Goal: Task Accomplishment & Management: Manage account settings

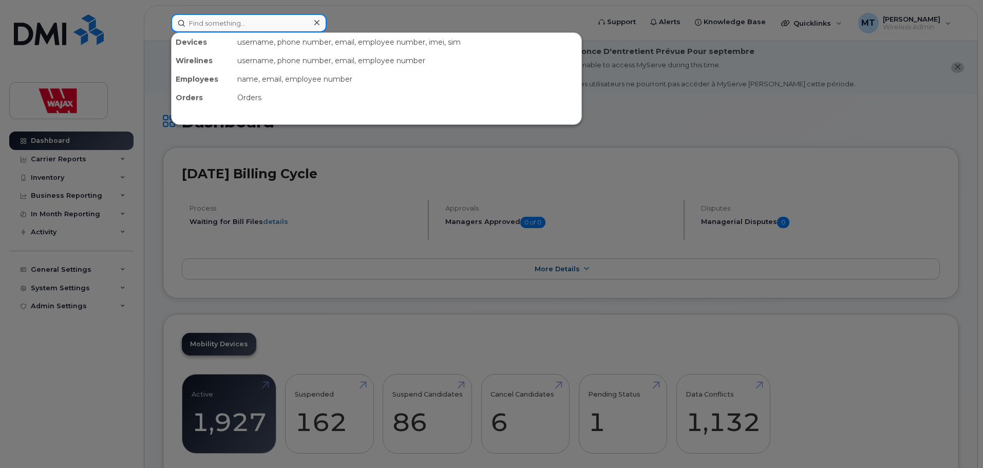
click at [219, 18] on input at bounding box center [249, 23] width 156 height 18
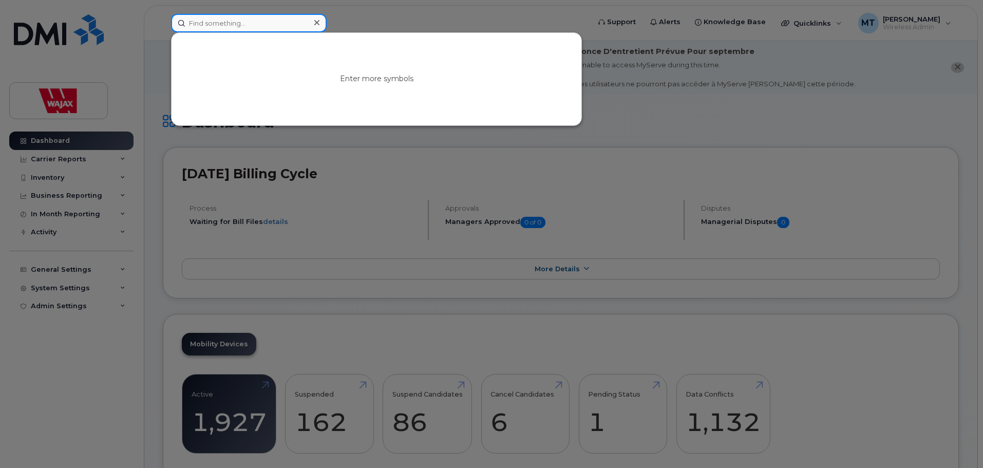
click at [227, 22] on input at bounding box center [249, 23] width 156 height 18
click at [211, 22] on input at bounding box center [249, 23] width 156 height 18
click at [314, 21] on icon at bounding box center [316, 22] width 5 height 5
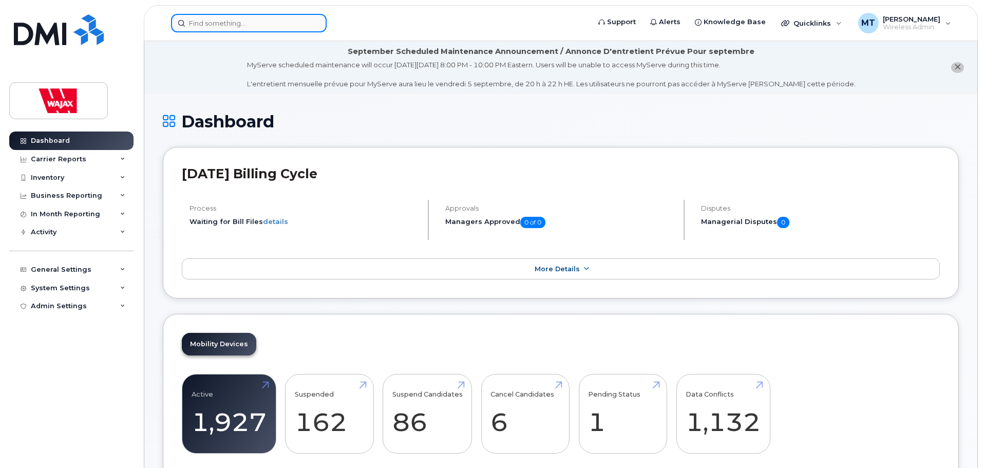
click at [304, 26] on input at bounding box center [249, 23] width 156 height 18
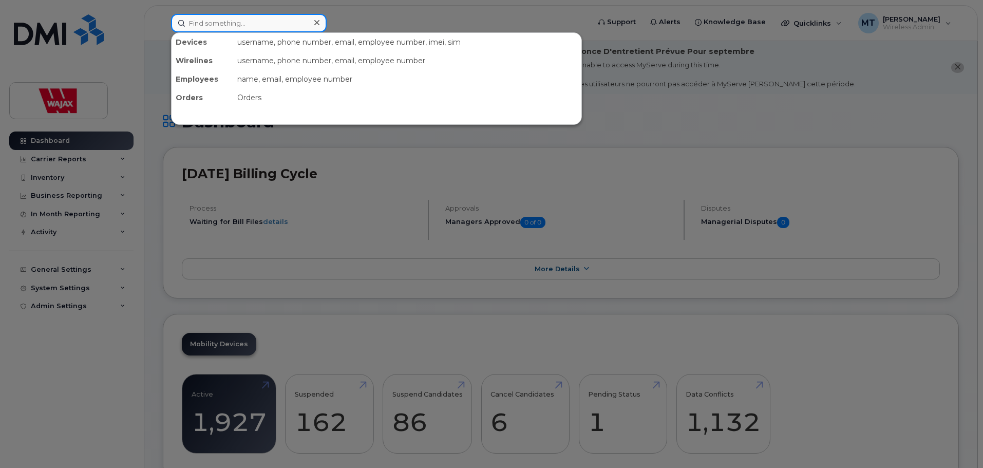
paste input "353202257201702"
type input "353202257201702"
click at [261, 34] on div "username, phone number, email, employee number, imei, sim" at bounding box center [407, 42] width 348 height 18
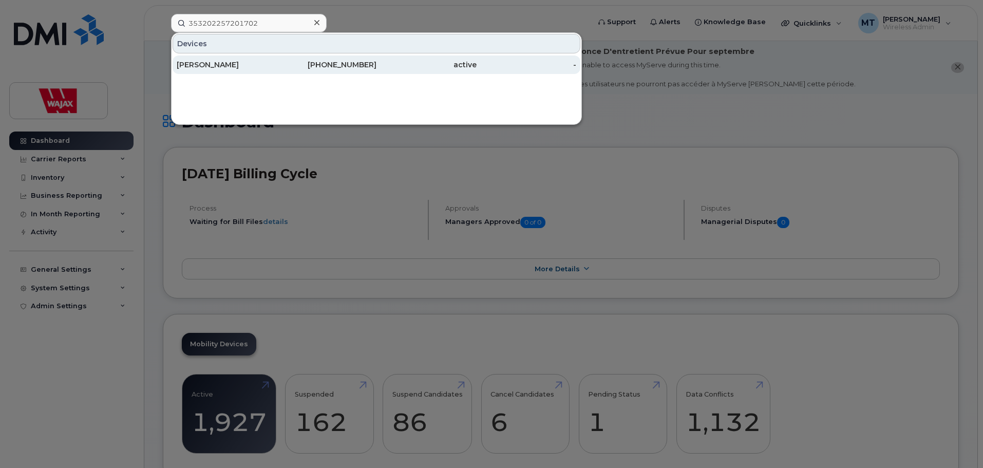
click at [257, 63] on div "[PERSON_NAME]" at bounding box center [227, 65] width 100 height 10
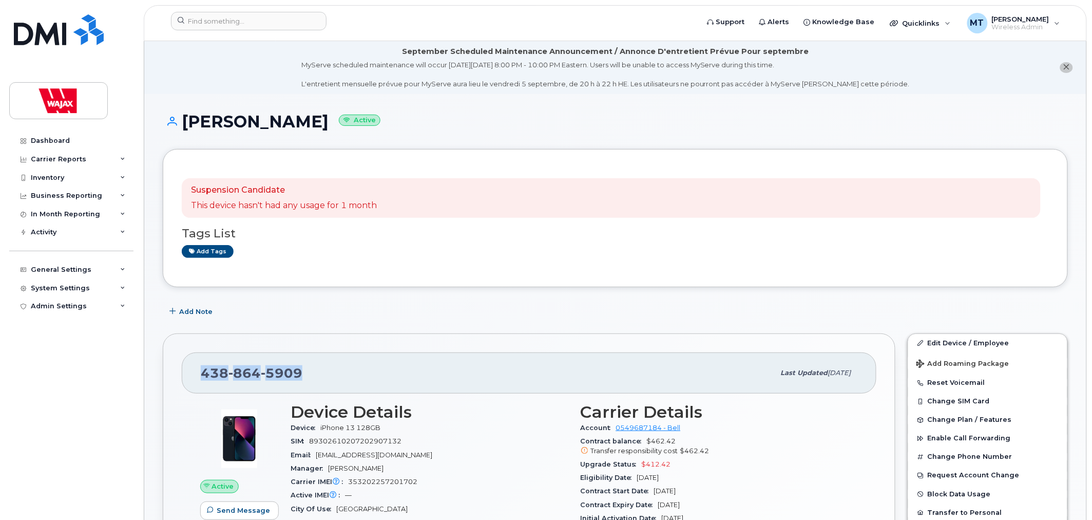
drag, startPoint x: 322, startPoint y: 374, endPoint x: 201, endPoint y: 375, distance: 121.2
click at [201, 375] on div "438 864 5909" at bounding box center [488, 373] width 574 height 22
click at [956, 343] on link "Edit Device / Employee" at bounding box center [987, 343] width 159 height 18
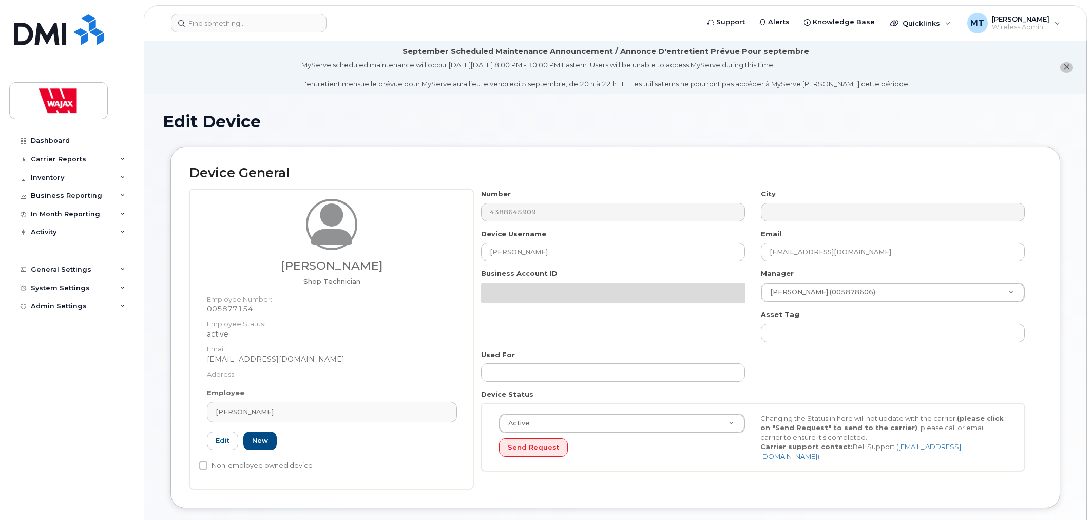
select select "23291732"
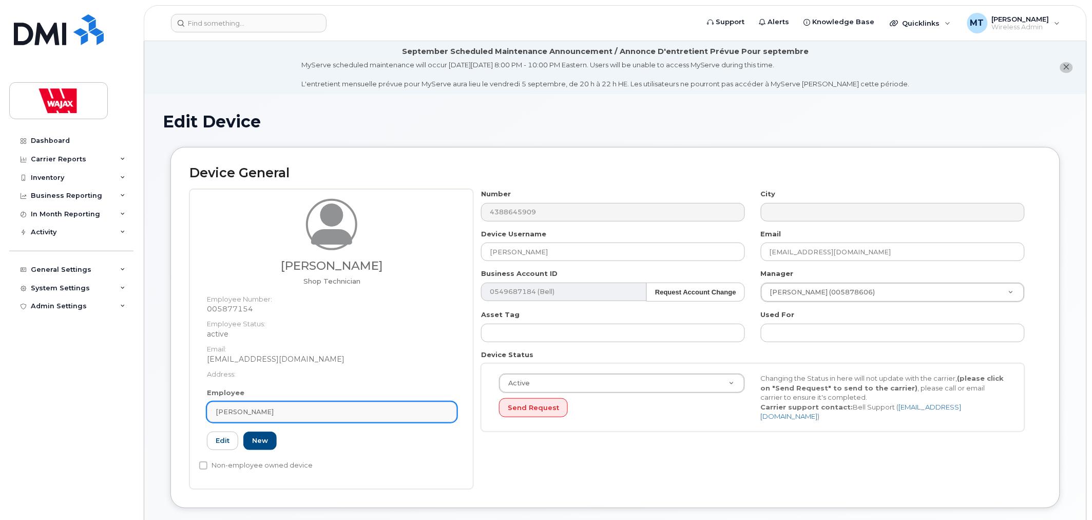
click at [288, 416] on div "[PERSON_NAME]" at bounding box center [332, 412] width 233 height 10
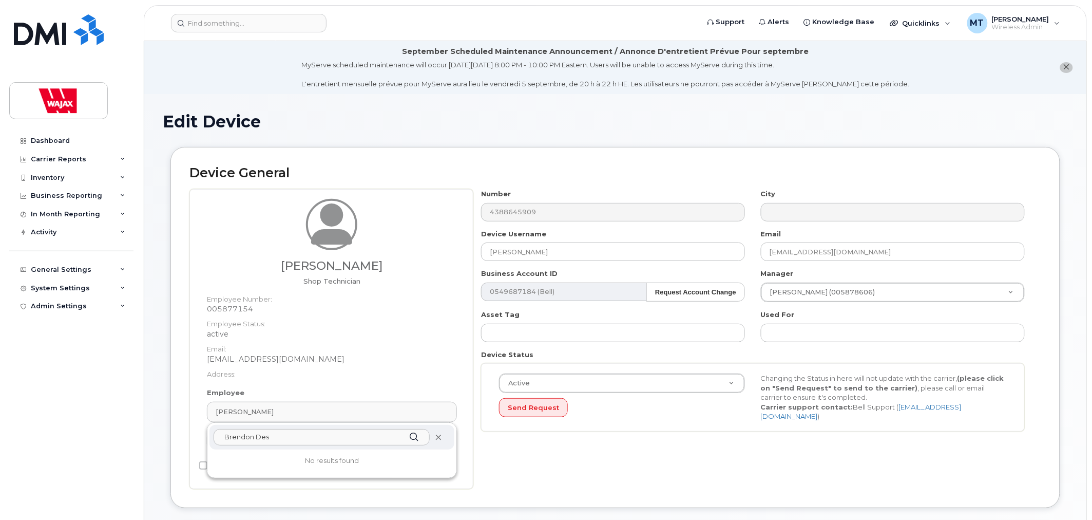
type input "Brendon Des"
click at [435, 438] on icon at bounding box center [438, 437] width 7 height 7
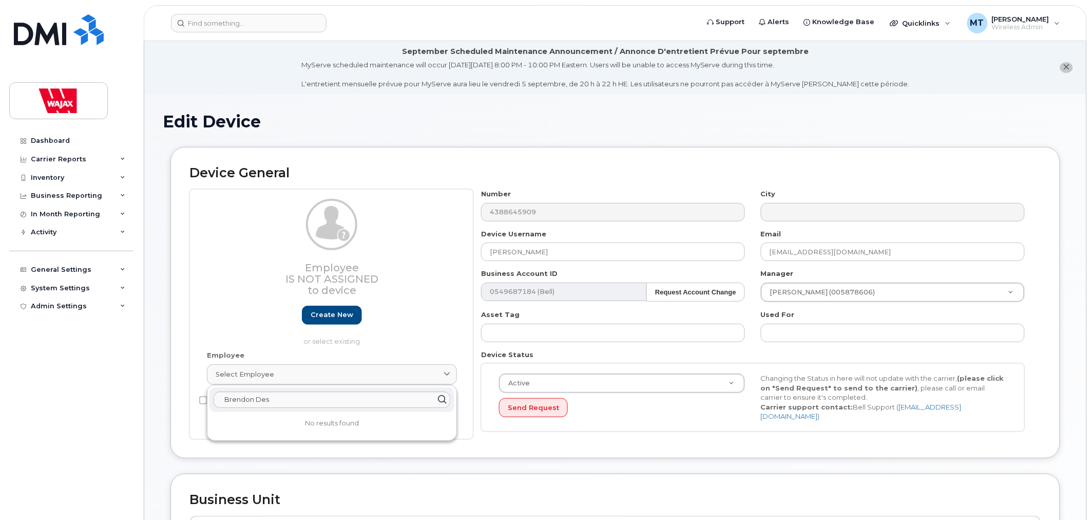
click at [119, 428] on div "Dashboard Carrier Reports Monthly Billing Data Daily Data Pooling Data Behavior…" at bounding box center [72, 317] width 127 height 373
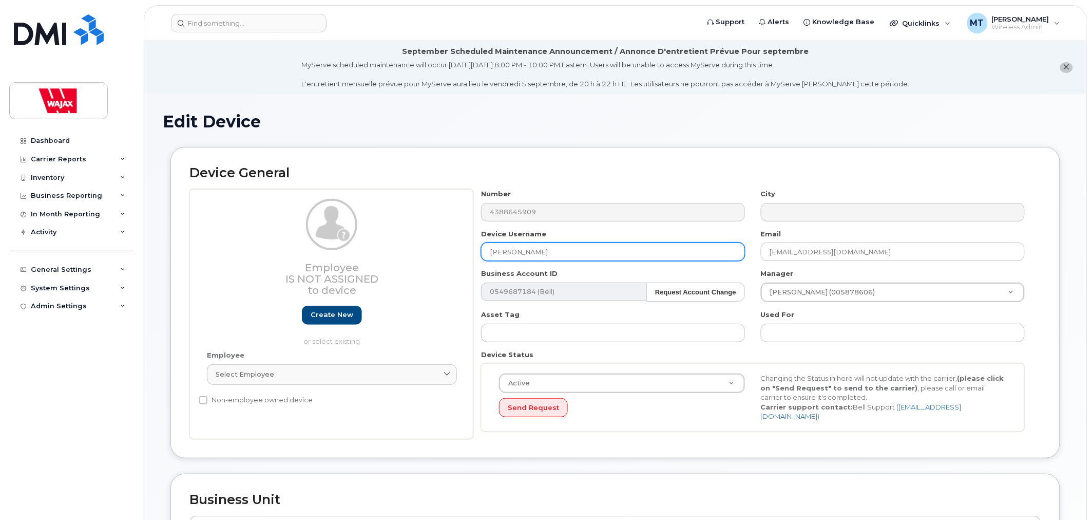
drag, startPoint x: 551, startPoint y: 249, endPoint x: 445, endPoint y: 245, distance: 105.8
click at [445, 245] on div "Employee Is not assigned to device Create new or select existing Employee Selec…" at bounding box center [615, 314] width 852 height 250
type input "Brendon Deschamps"
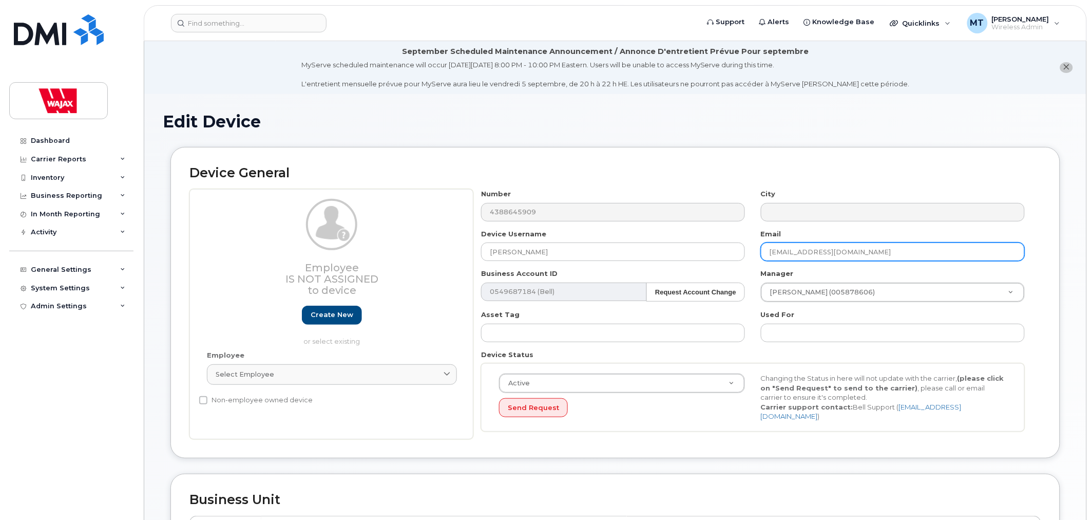
click at [852, 252] on input "jouellette@wajax.com" at bounding box center [893, 251] width 264 height 18
drag, startPoint x: 803, startPoint y: 253, endPoint x: 760, endPoint y: 253, distance: 42.1
click at [760, 253] on div "Email jouellette@wajax.com" at bounding box center [893, 245] width 280 height 32
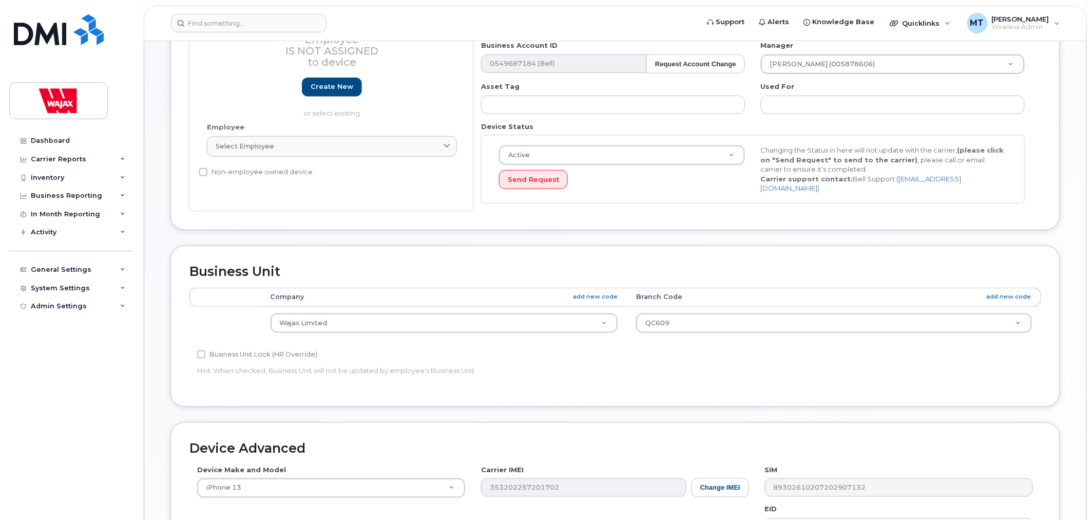
scroll to position [433, 0]
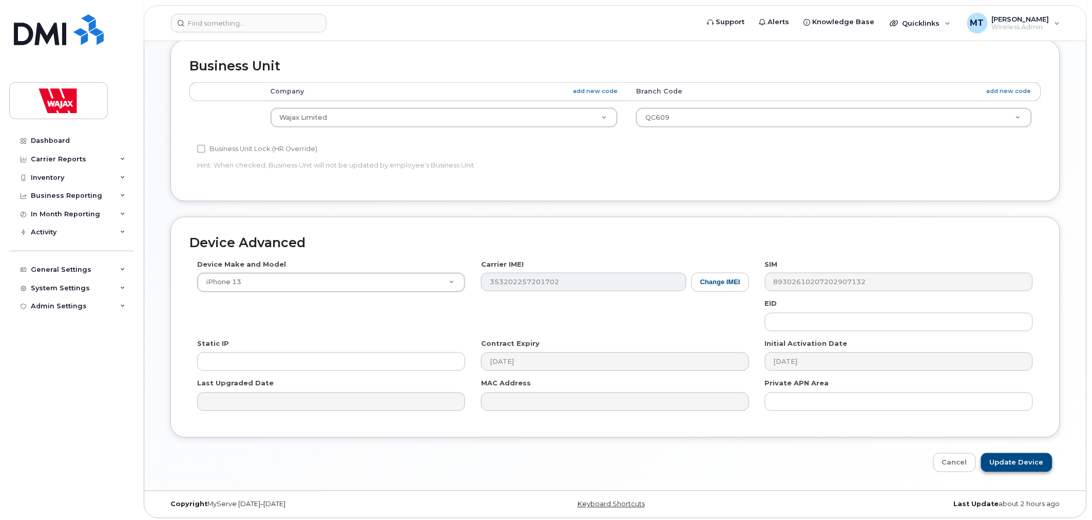
type input "BDeschamps@wajax.com"
click at [1022, 453] on input "Update Device" at bounding box center [1016, 462] width 71 height 19
type input "Saving..."
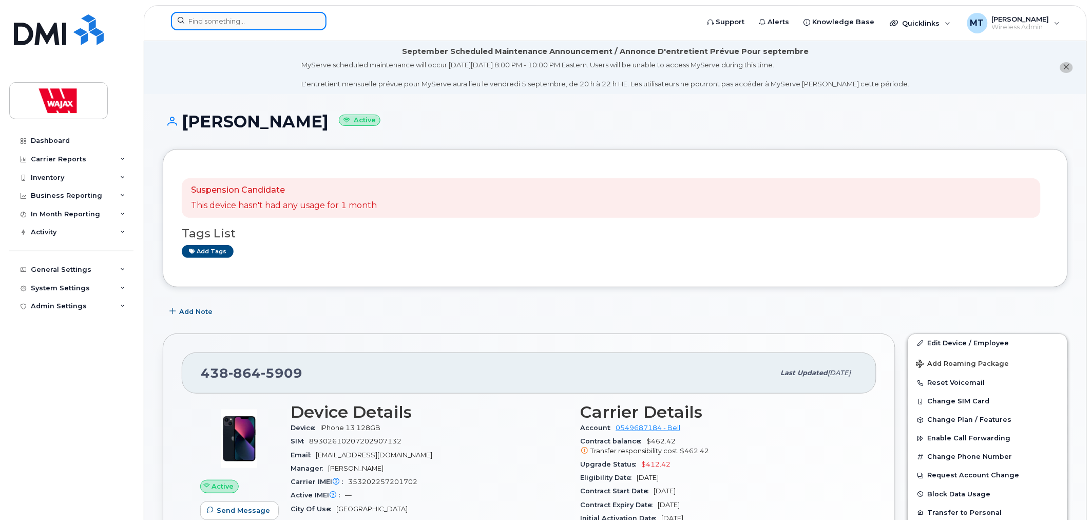
click at [257, 19] on input at bounding box center [249, 21] width 156 height 18
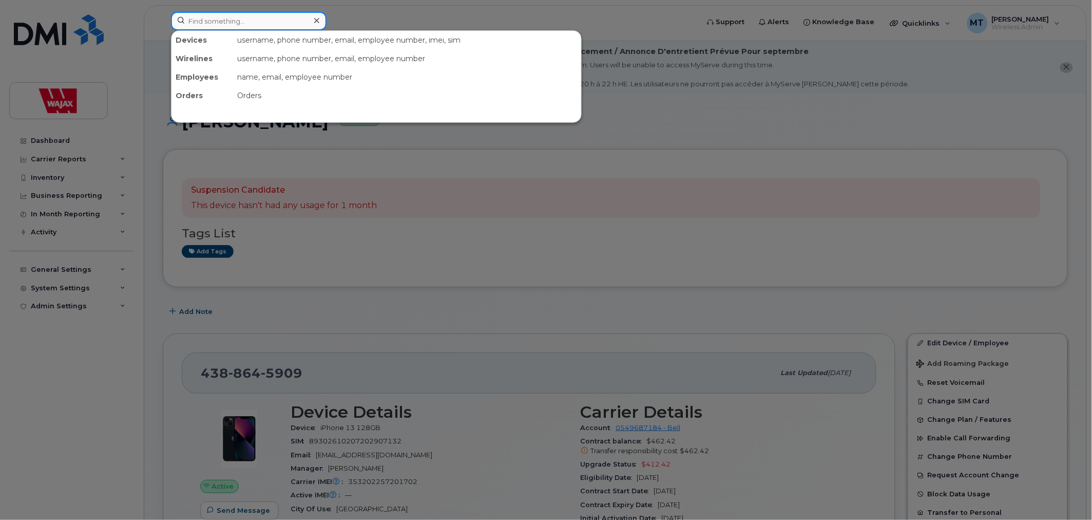
click at [255, 23] on input at bounding box center [249, 21] width 156 height 18
paste input "353202255590098"
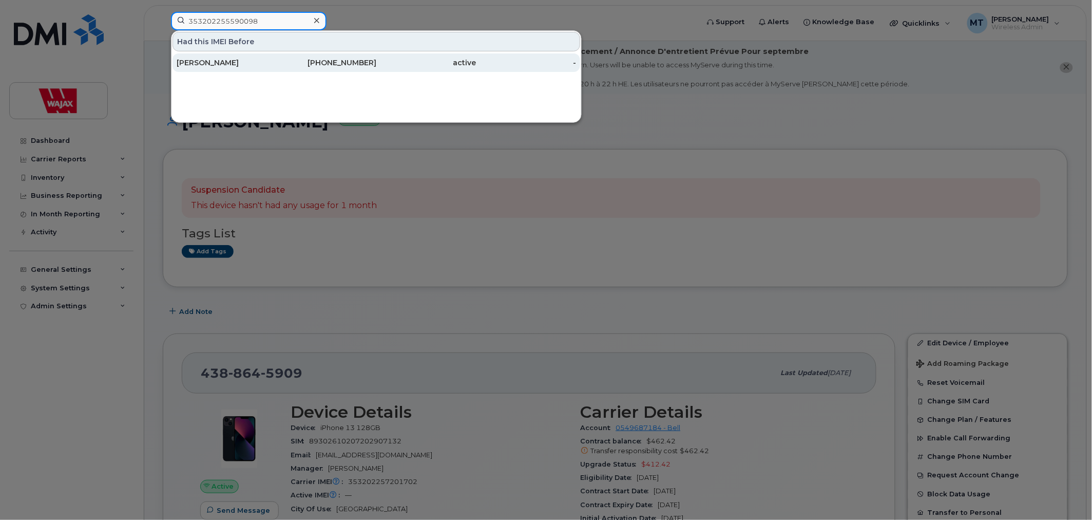
type input "353202255590098"
click at [262, 61] on div "Henry Kangas" at bounding box center [227, 63] width 100 height 10
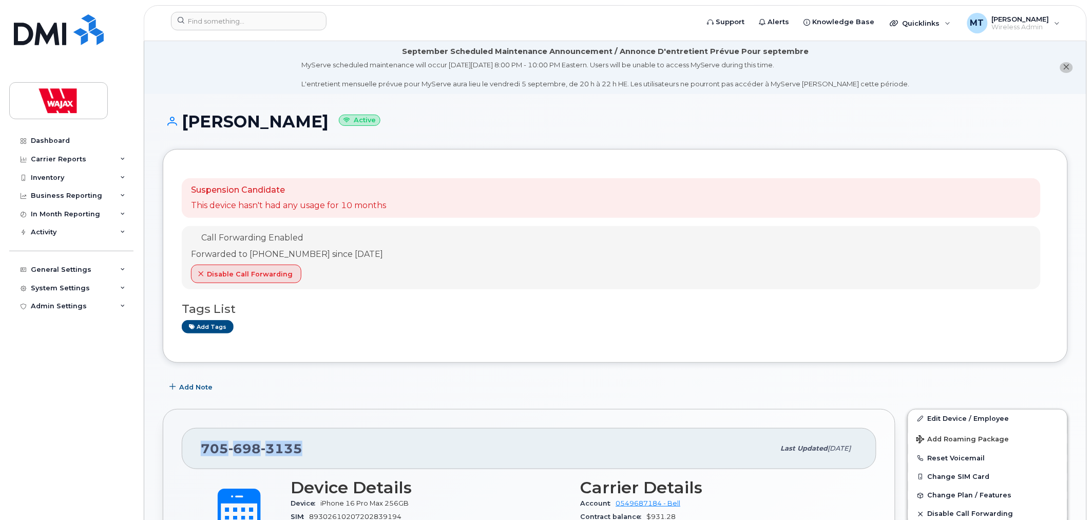
drag, startPoint x: 306, startPoint y: 451, endPoint x: 204, endPoint y: 449, distance: 101.7
click at [204, 449] on div "[PHONE_NUMBER]" at bounding box center [488, 448] width 574 height 22
copy span "[PHONE_NUMBER]"
click at [256, 275] on span "Disable Call Forwarding" at bounding box center [250, 274] width 86 height 10
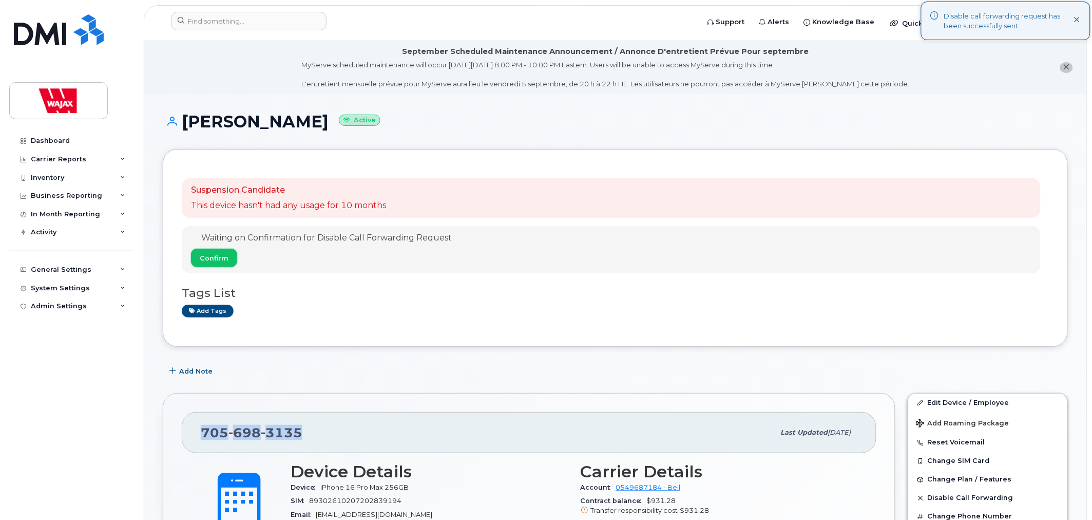
click at [226, 260] on span "Confirm" at bounding box center [214, 258] width 29 height 10
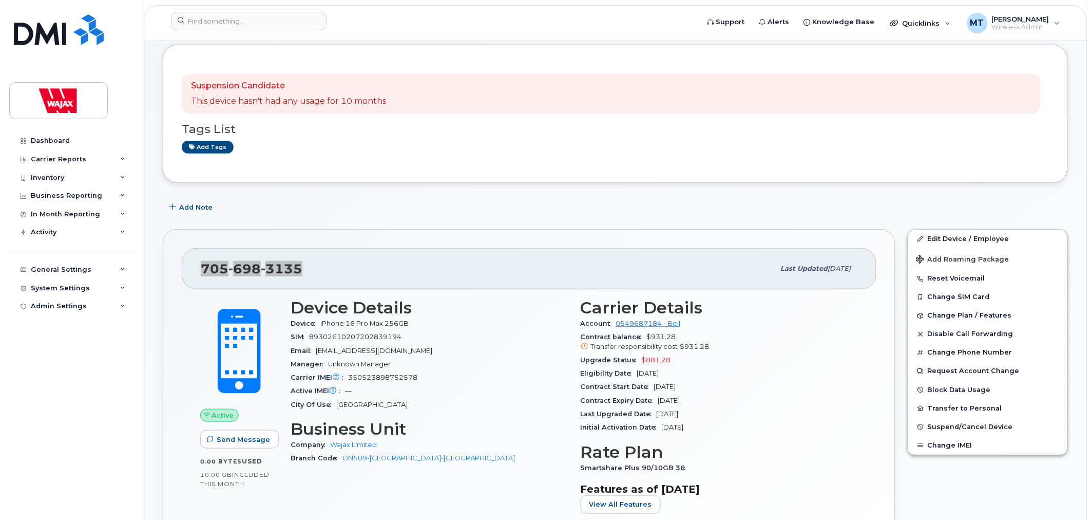
scroll to position [114, 0]
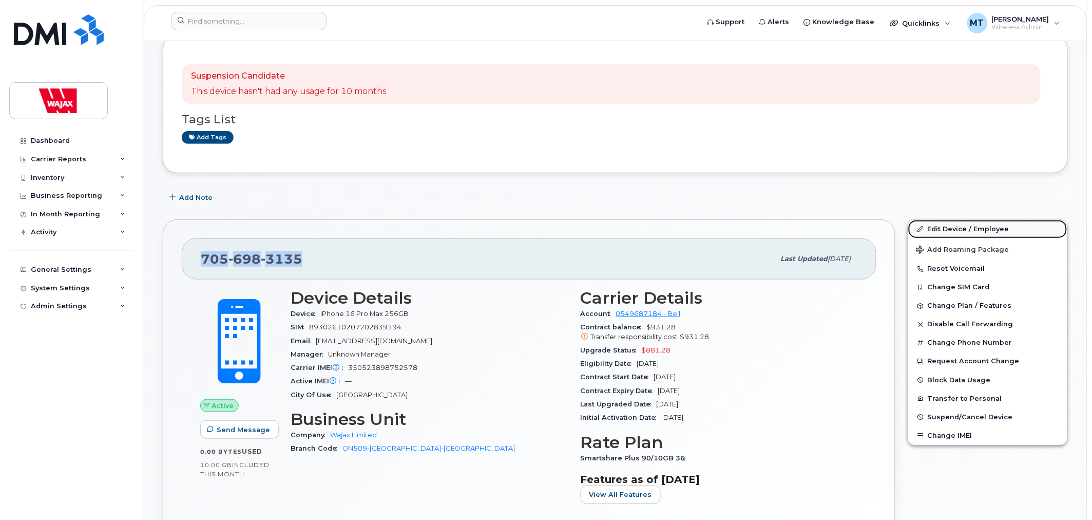
click at [943, 220] on link "Edit Device / Employee" at bounding box center [987, 229] width 159 height 18
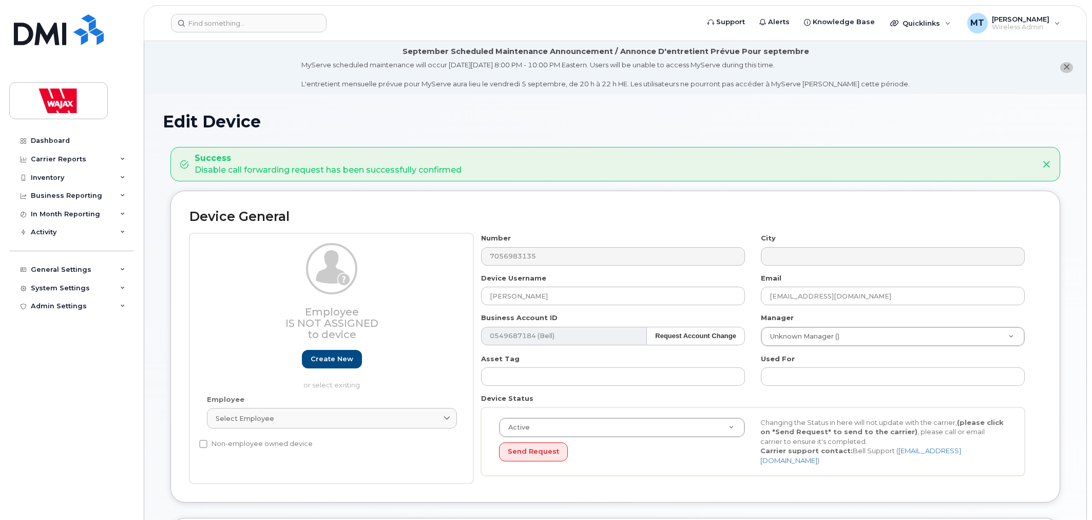
select select "23291732"
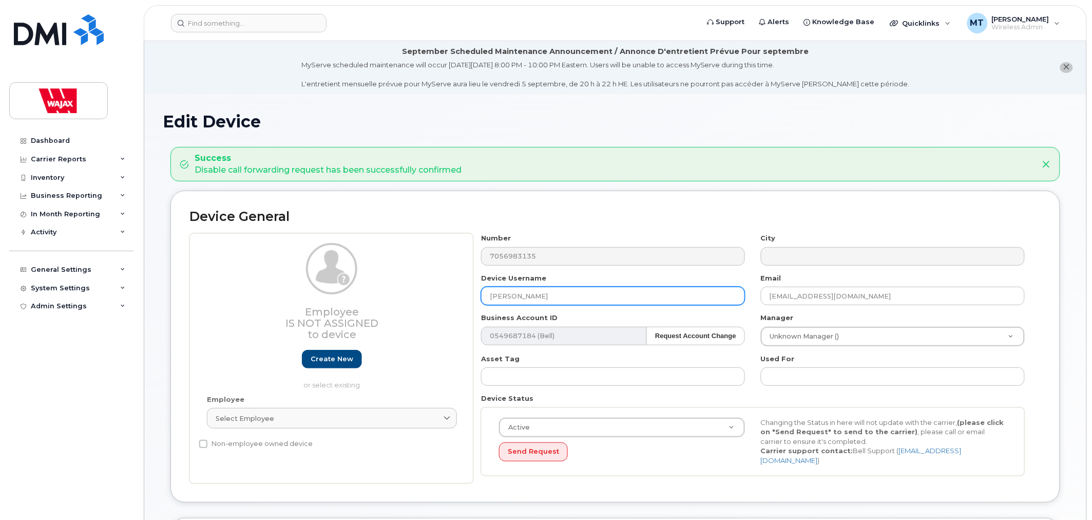
drag, startPoint x: 547, startPoint y: 294, endPoint x: 375, endPoint y: 288, distance: 172.1
click at [375, 288] on div "Employee Is not assigned to device Create new or select existing Employee Selec…" at bounding box center [615, 358] width 852 height 250
type input "Alan Cronin"
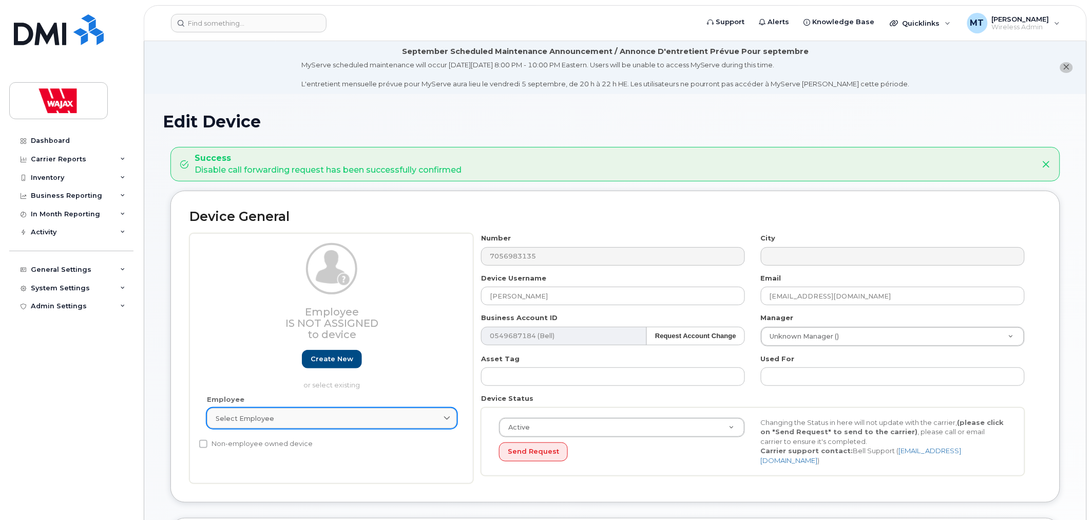
click at [368, 417] on div "Select employee" at bounding box center [332, 418] width 233 height 10
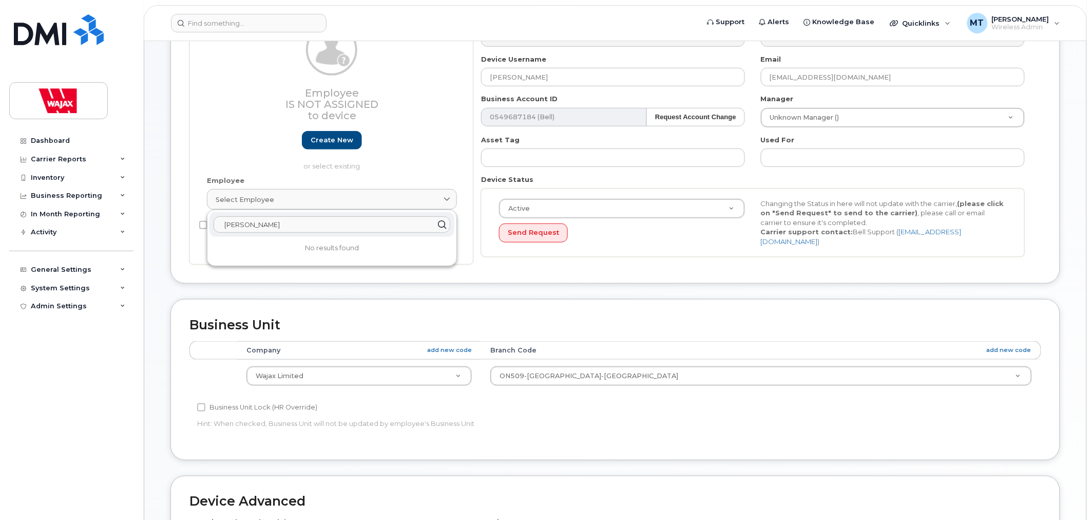
scroll to position [228, 0]
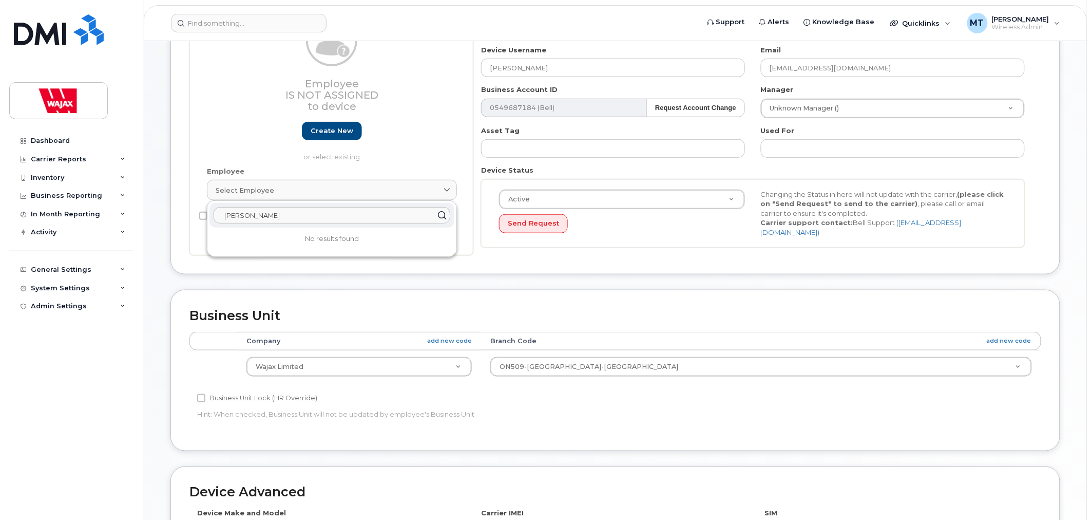
type input "Alan Cronin"
click at [556, 281] on div "Device General Employee Is not assigned to device Create new or select existing…" at bounding box center [615, 126] width 905 height 327
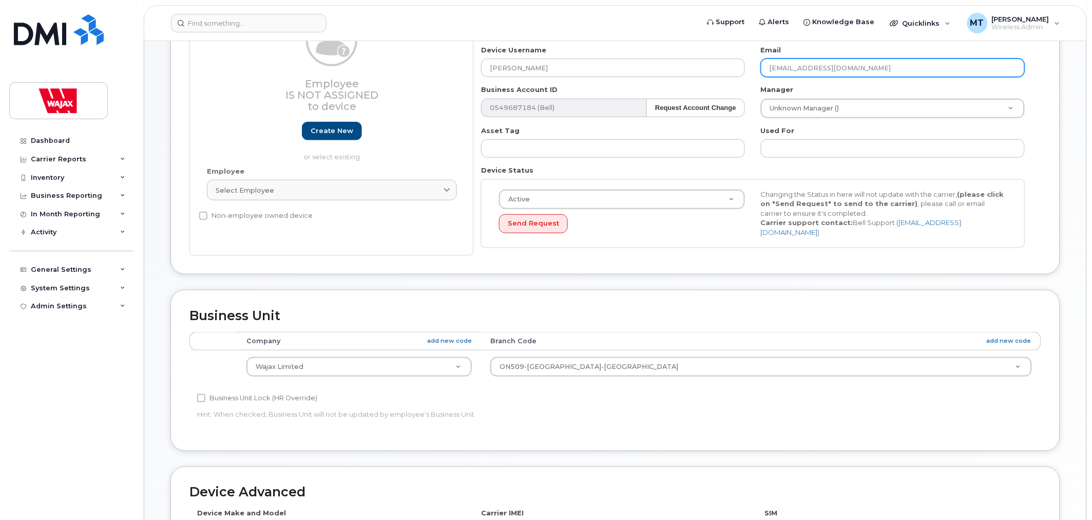
drag, startPoint x: 799, startPoint y: 68, endPoint x: 769, endPoint y: 70, distance: 30.9
click at [769, 70] on input "[EMAIL_ADDRESS][DOMAIN_NAME]" at bounding box center [893, 68] width 264 height 18
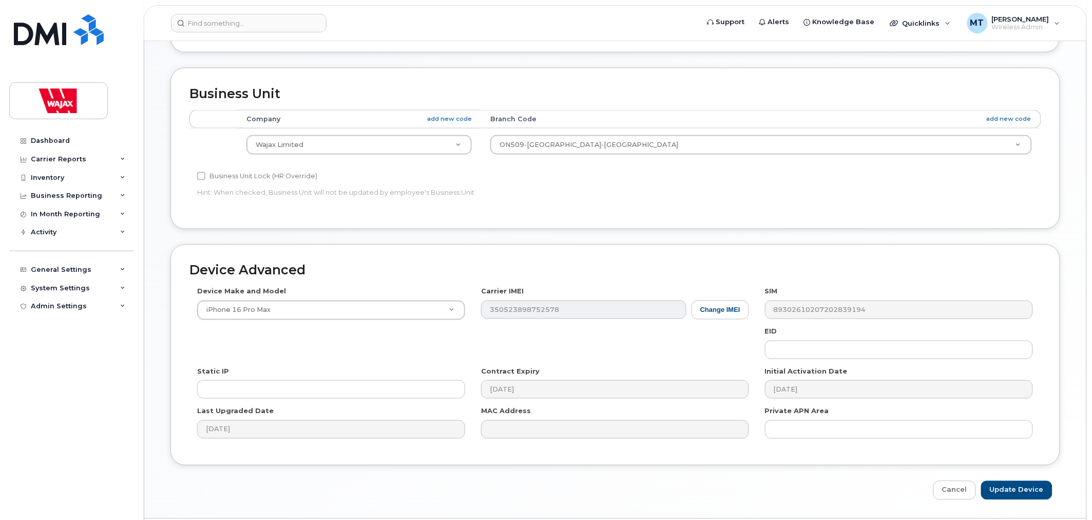
scroll to position [478, 0]
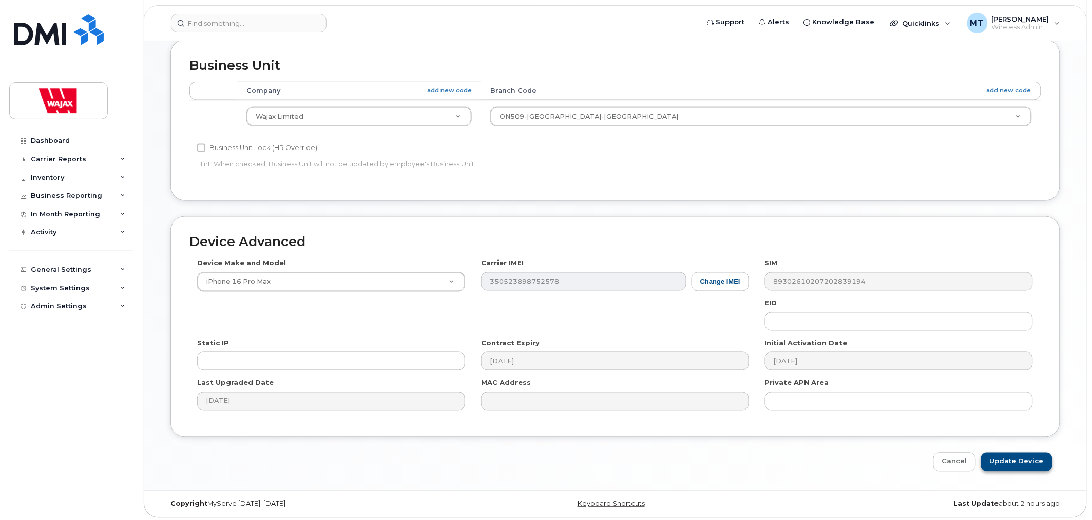
type input "[EMAIL_ADDRESS][DOMAIN_NAME]"
click at [1020, 463] on input "Update Device" at bounding box center [1016, 461] width 71 height 19
type input "Saving..."
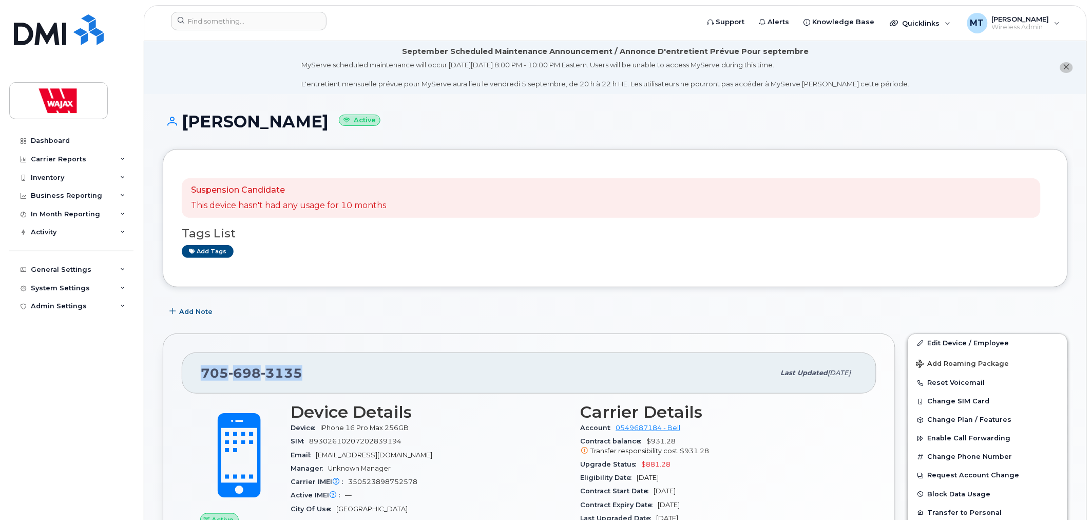
drag, startPoint x: 297, startPoint y: 377, endPoint x: 199, endPoint y: 376, distance: 97.6
click at [199, 376] on div "[PHONE_NUMBER] Last updated [DATE]" at bounding box center [529, 372] width 695 height 41
copy span "[PHONE_NUMBER]"
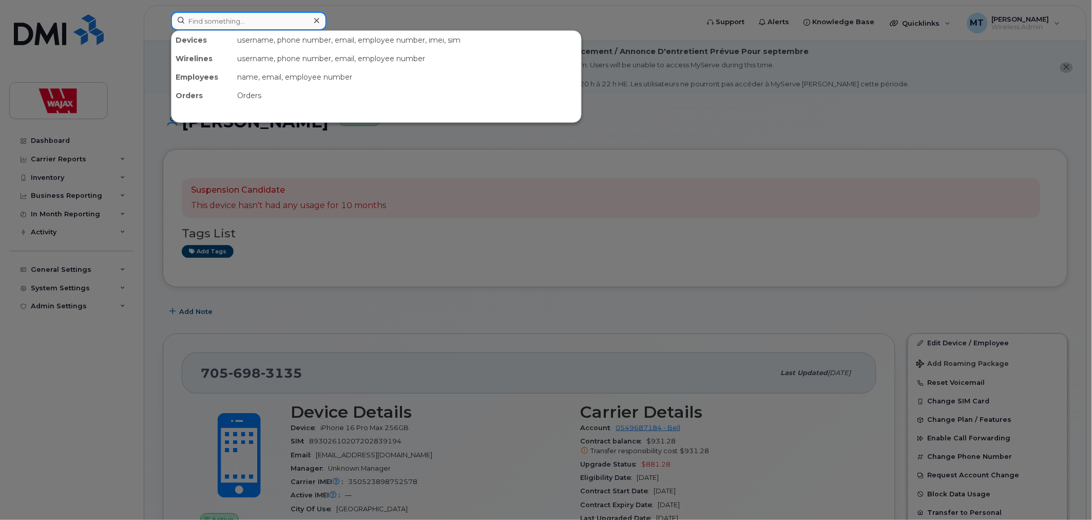
click at [251, 21] on input at bounding box center [249, 21] width 156 height 18
paste input "353202256003091"
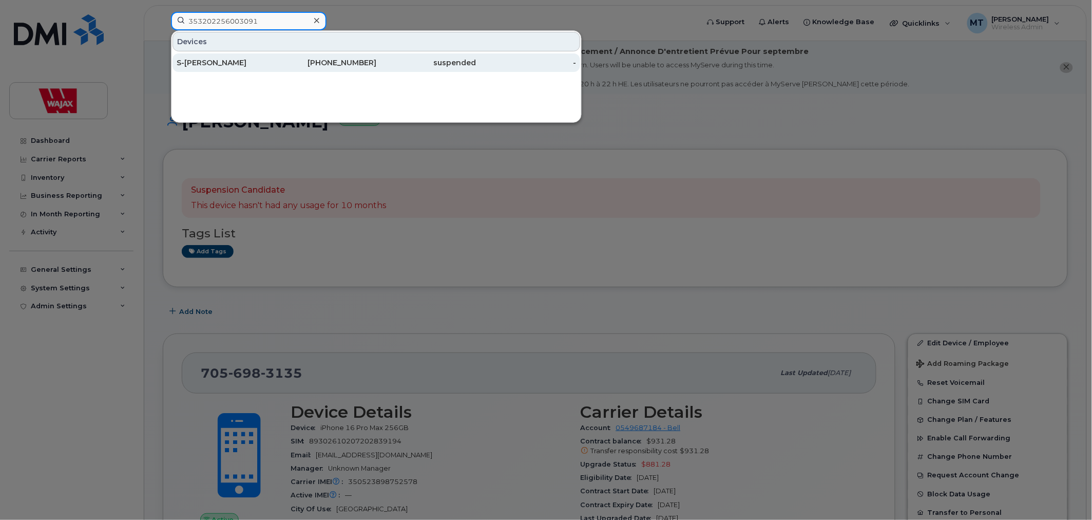
type input "353202256003091"
click at [277, 69] on div "S-[PERSON_NAME]" at bounding box center [327, 62] width 100 height 18
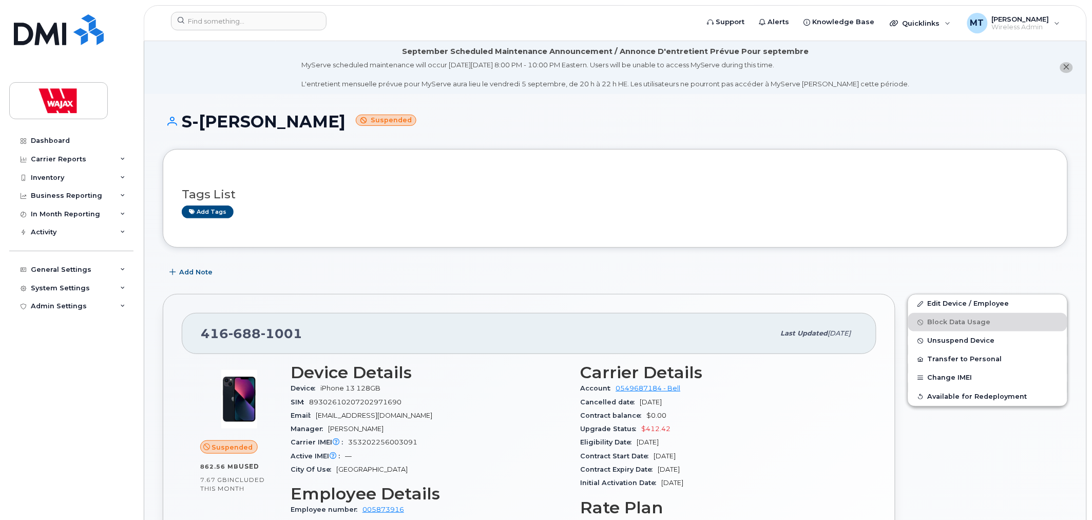
click at [331, 343] on div "416 688 1001" at bounding box center [488, 333] width 574 height 22
drag, startPoint x: 299, startPoint y: 329, endPoint x: 202, endPoint y: 327, distance: 96.5
click at [202, 327] on div "416 688 1001" at bounding box center [488, 333] width 574 height 22
copy span "416 688 1001"
click at [314, 324] on div "416 688 1001" at bounding box center [488, 333] width 574 height 22
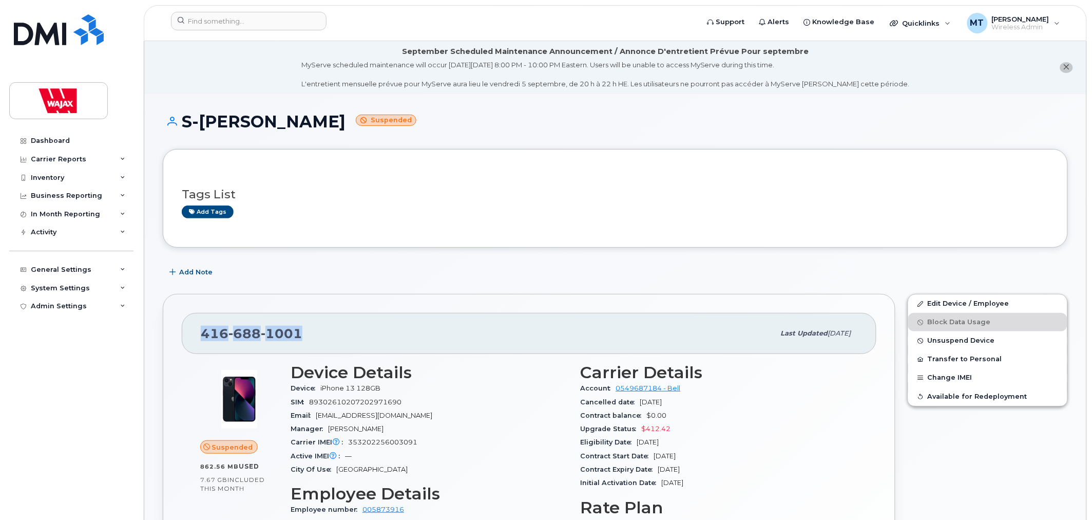
drag, startPoint x: 330, startPoint y: 334, endPoint x: 190, endPoint y: 341, distance: 139.8
click at [190, 341] on div "416 688 1001 Last updated Aug 07, 2025" at bounding box center [529, 333] width 695 height 41
copy span "416 688 1001"
drag, startPoint x: 843, startPoint y: 207, endPoint x: 822, endPoint y: 206, distance: 21.1
click at [843, 207] on div "Add tags" at bounding box center [611, 211] width 859 height 13
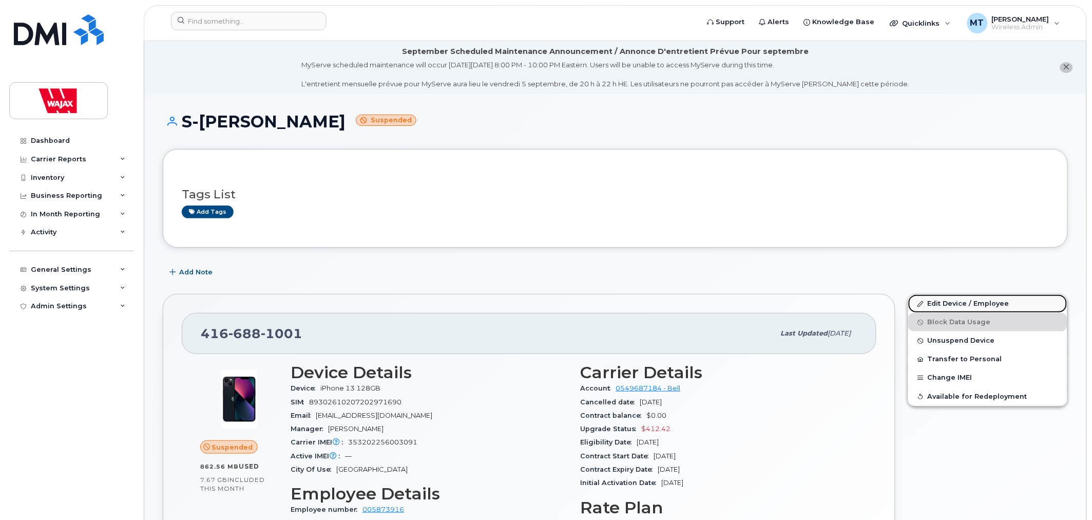
click at [931, 304] on link "Edit Device / Employee" at bounding box center [987, 303] width 159 height 18
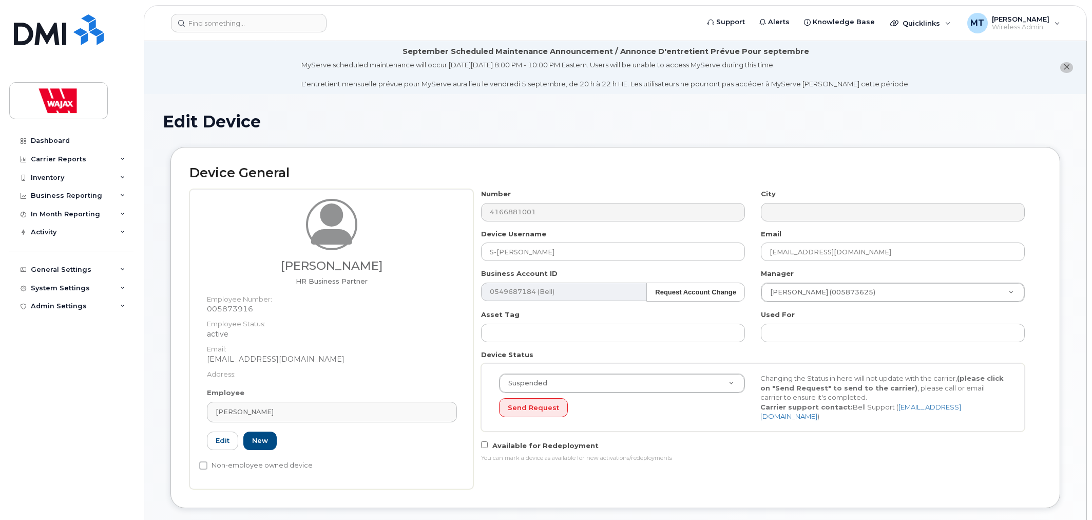
select select "23291732"
click at [572, 254] on input "S-[PERSON_NAME]" at bounding box center [613, 251] width 264 height 18
drag, startPoint x: 572, startPoint y: 254, endPoint x: 440, endPoint y: 250, distance: 132.5
click at [440, 250] on div "[PERSON_NAME] HR Business Partner Employee Number: 005873916 Employee Status: a…" at bounding box center [615, 339] width 852 height 300
click at [278, 417] on link "[PERSON_NAME]" at bounding box center [332, 412] width 250 height 21
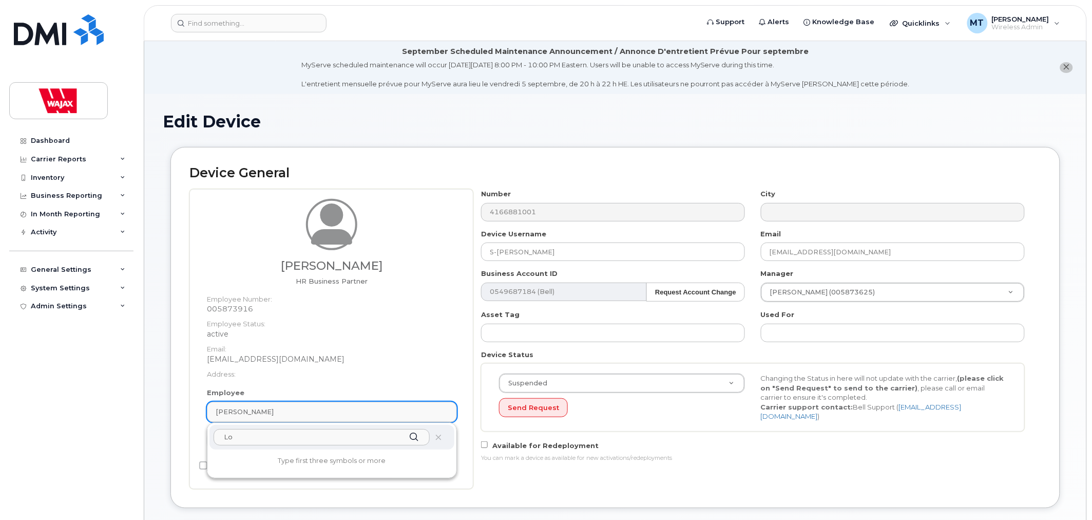
type input "L"
type input "O"
click at [276, 408] on div "Lucy Siemms" at bounding box center [332, 412] width 233 height 10
drag, startPoint x: 276, startPoint y: 408, endPoint x: 248, endPoint y: 413, distance: 28.1
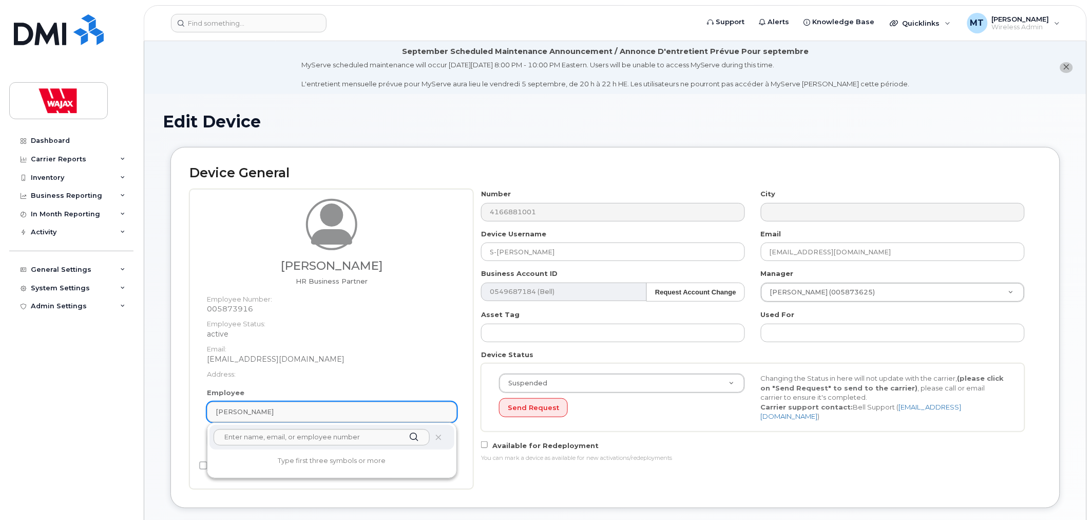
click at [247, 413] on div "Lucy Siemms" at bounding box center [332, 412] width 233 height 10
click at [288, 411] on div "Lucy Siemms" at bounding box center [332, 412] width 233 height 10
drag, startPoint x: 451, startPoint y: 442, endPoint x: 446, endPoint y: 438, distance: 6.3
click at [449, 440] on div at bounding box center [331, 437] width 245 height 25
click at [445, 438] on div at bounding box center [331, 437] width 245 height 25
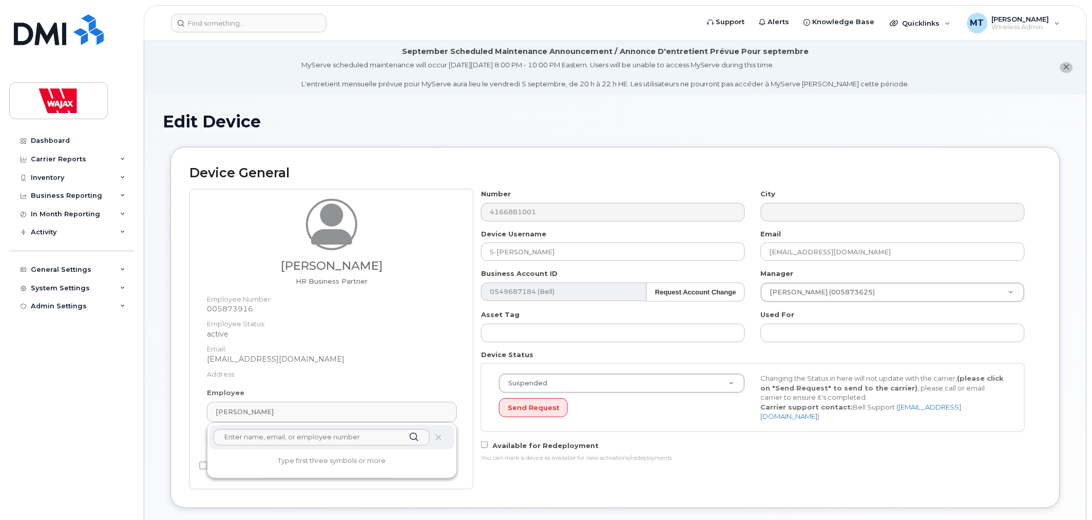
drag, startPoint x: 442, startPoint y: 437, endPoint x: 597, endPoint y: 41, distance: 425.4
click at [442, 436] on span at bounding box center [438, 437] width 8 height 8
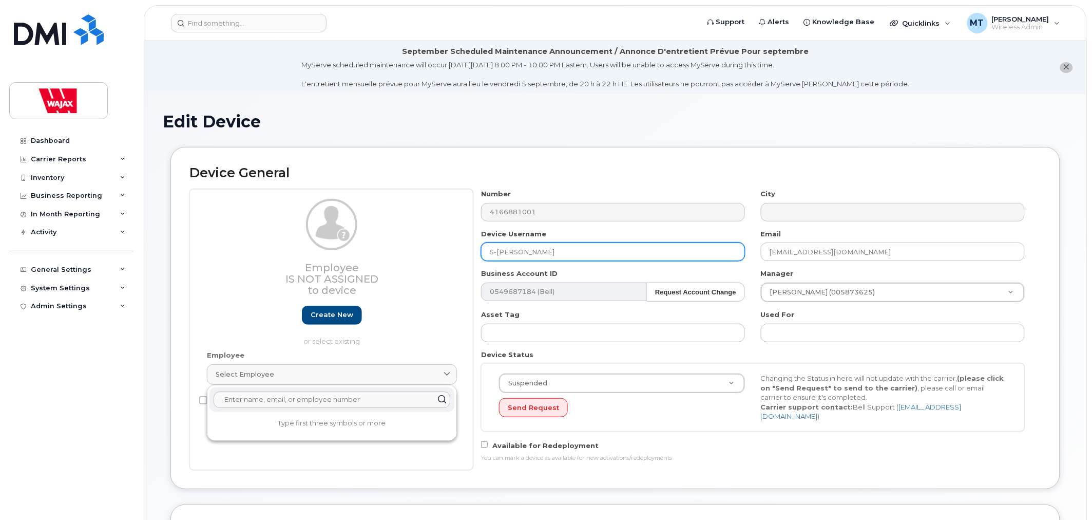
click at [557, 257] on input "S-Lucy Siemms" at bounding box center [613, 251] width 264 height 18
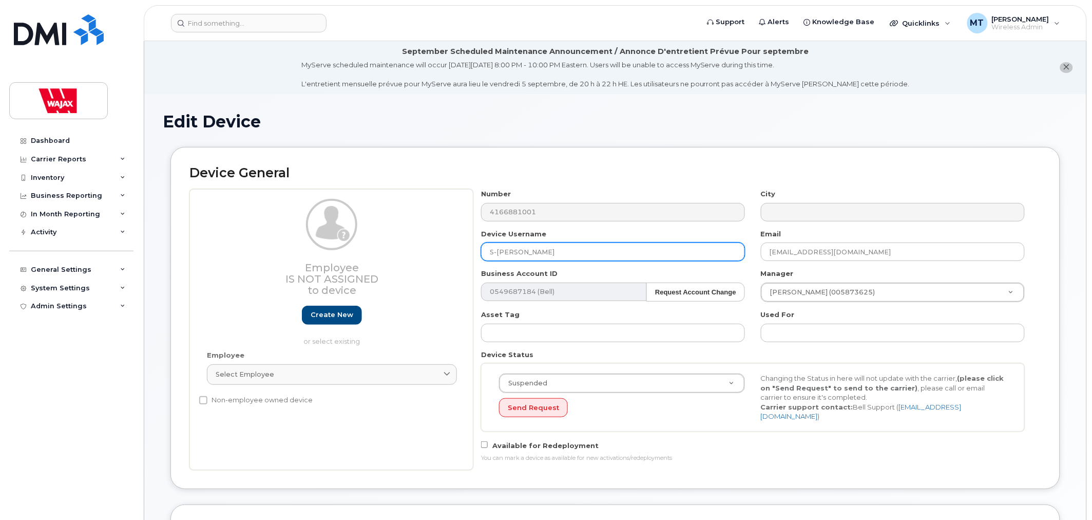
drag, startPoint x: 531, startPoint y: 249, endPoint x: 422, endPoint y: 245, distance: 109.4
click at [423, 245] on div "Employee Is not assigned to device Create new or select existing Employee Selec…" at bounding box center [615, 329] width 852 height 281
type input "Olivier Forget-Chretien"
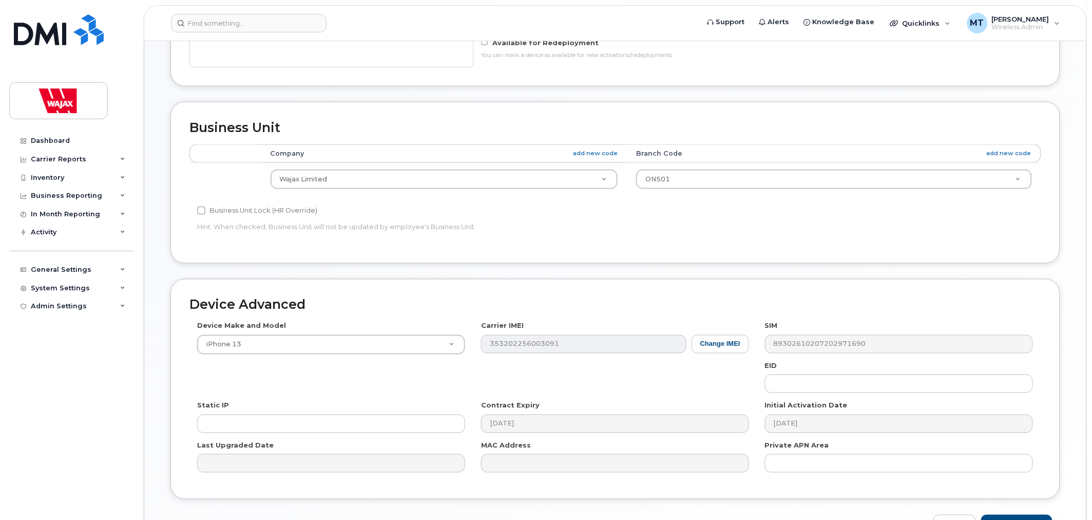
scroll to position [465, 0]
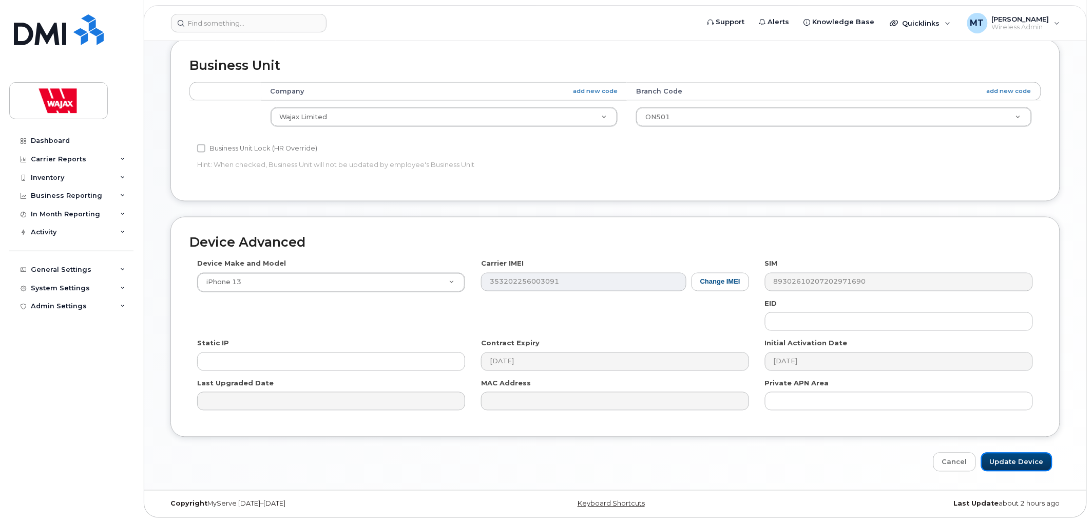
drag, startPoint x: 1004, startPoint y: 454, endPoint x: 805, endPoint y: 457, distance: 199.2
click at [1004, 454] on input "Update Device" at bounding box center [1016, 461] width 71 height 19
type input "Saving..."
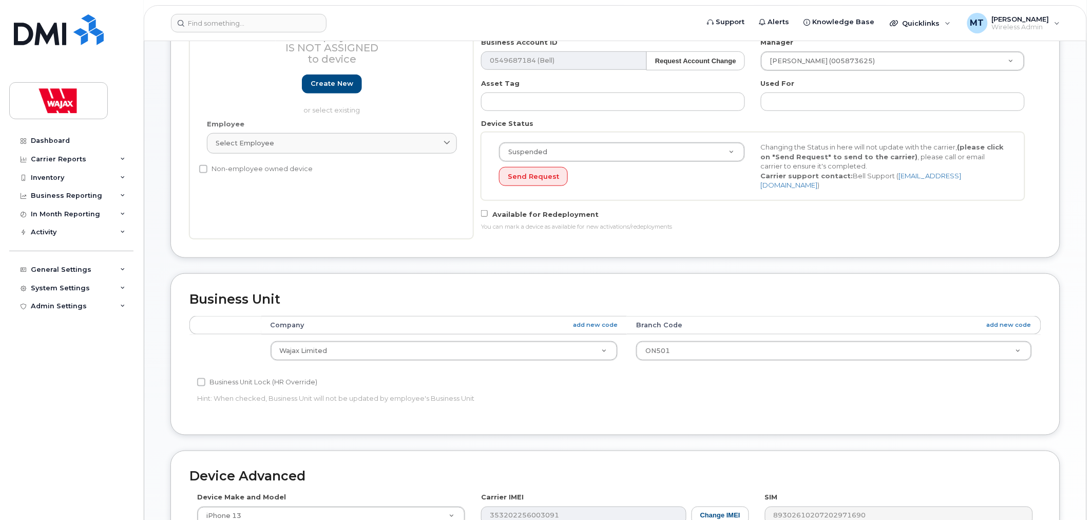
scroll to position [0, 0]
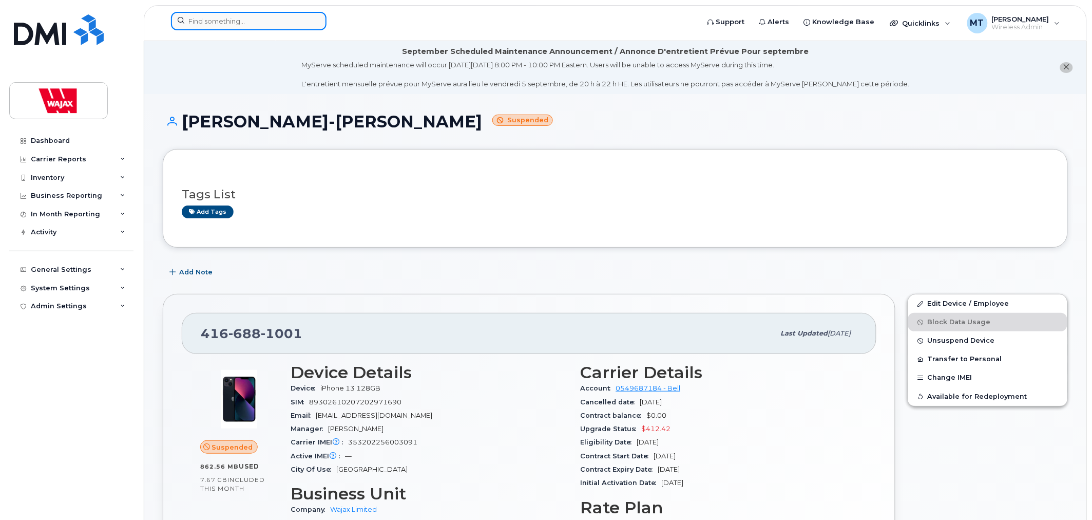
click at [298, 27] on input at bounding box center [249, 21] width 156 height 18
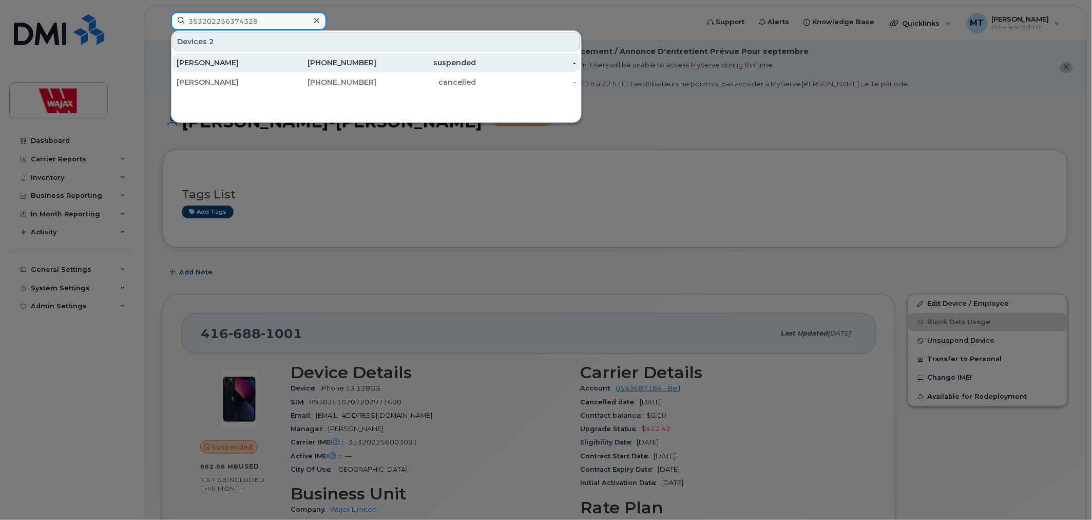
type input "353202256374328"
click at [263, 64] on div "Stephen Atkinson" at bounding box center [227, 63] width 100 height 10
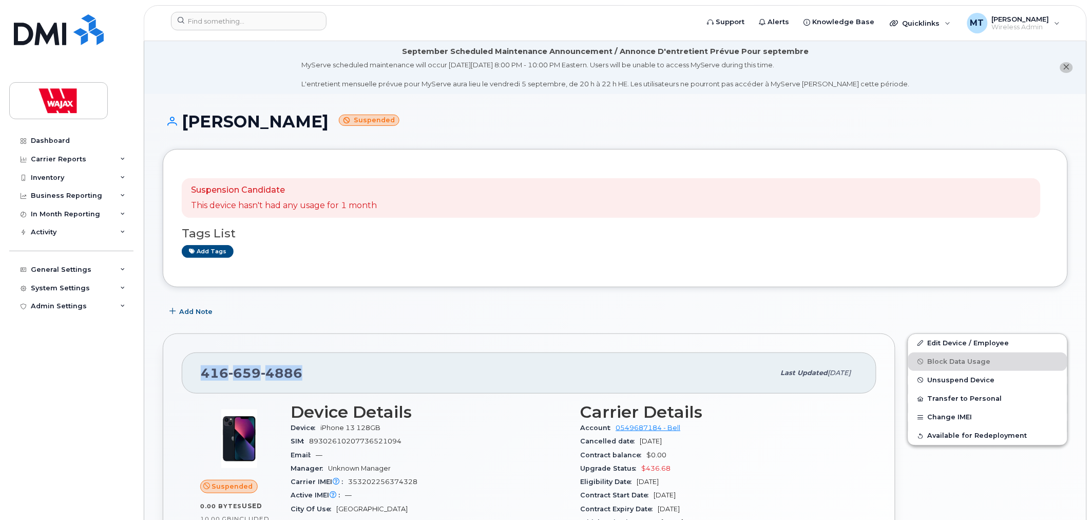
drag, startPoint x: 302, startPoint y: 373, endPoint x: 197, endPoint y: 374, distance: 104.7
click at [197, 374] on div "416 659 4886 Last updated Jul 07, 2025" at bounding box center [529, 372] width 695 height 41
copy span "416 659 4886"
click at [930, 346] on link "Edit Device / Employee" at bounding box center [987, 343] width 159 height 18
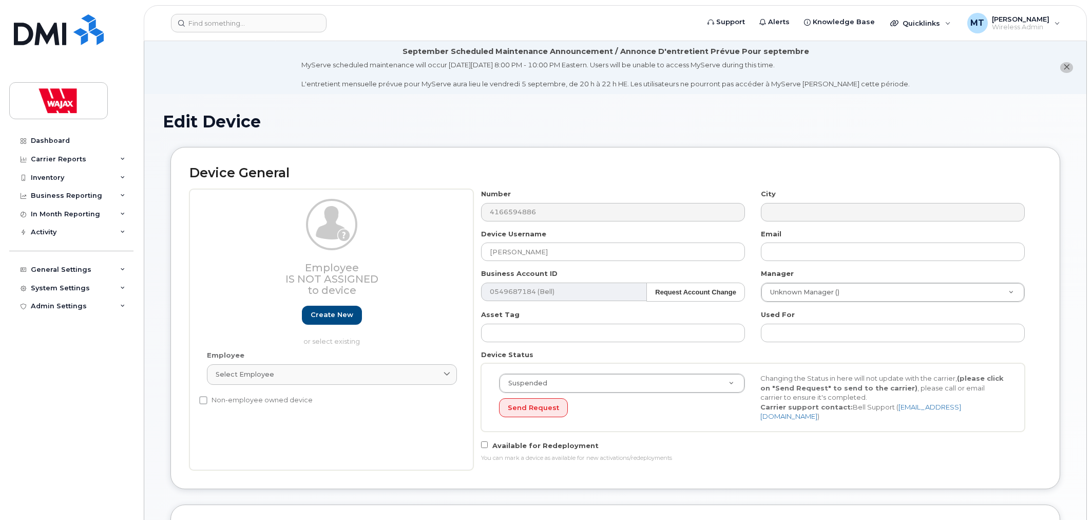
select select "23291731"
click at [380, 376] on div "Select employee" at bounding box center [332, 374] width 233 height 10
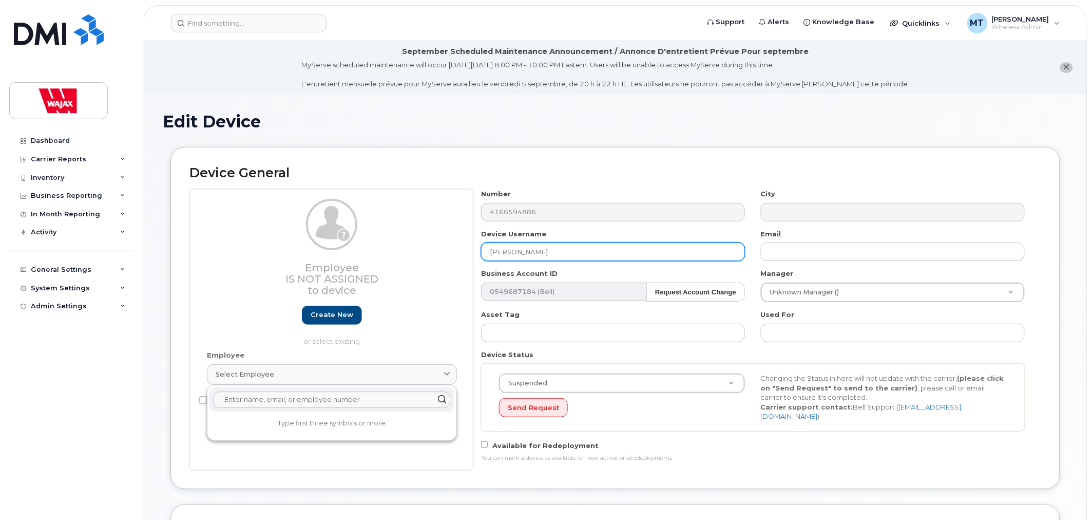
click at [558, 247] on input "[PERSON_NAME]" at bounding box center [613, 251] width 264 height 18
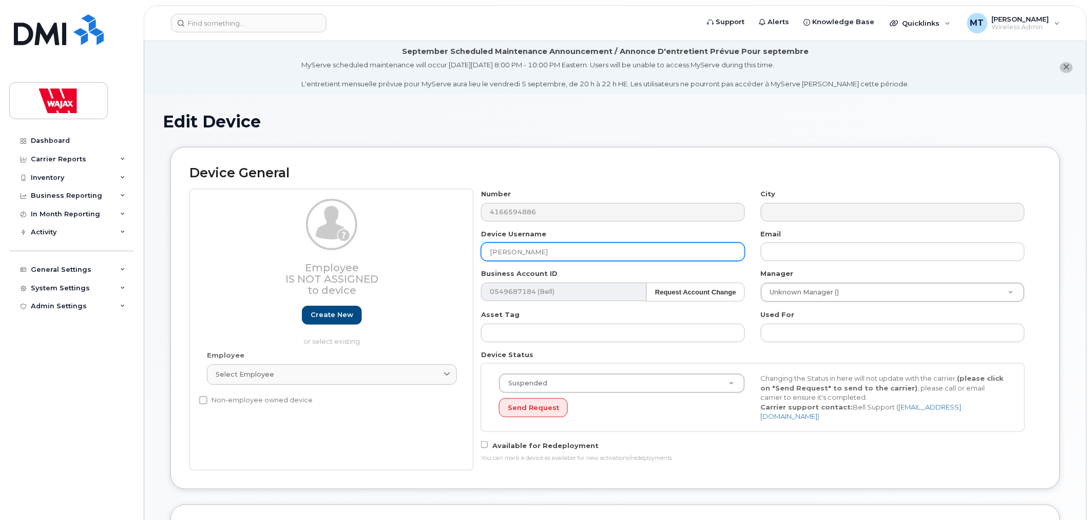
drag, startPoint x: 571, startPoint y: 246, endPoint x: 393, endPoint y: 245, distance: 178.7
click at [393, 245] on div "Employee Is not assigned to device Create new or select existing Employee Selec…" at bounding box center [615, 329] width 852 height 281
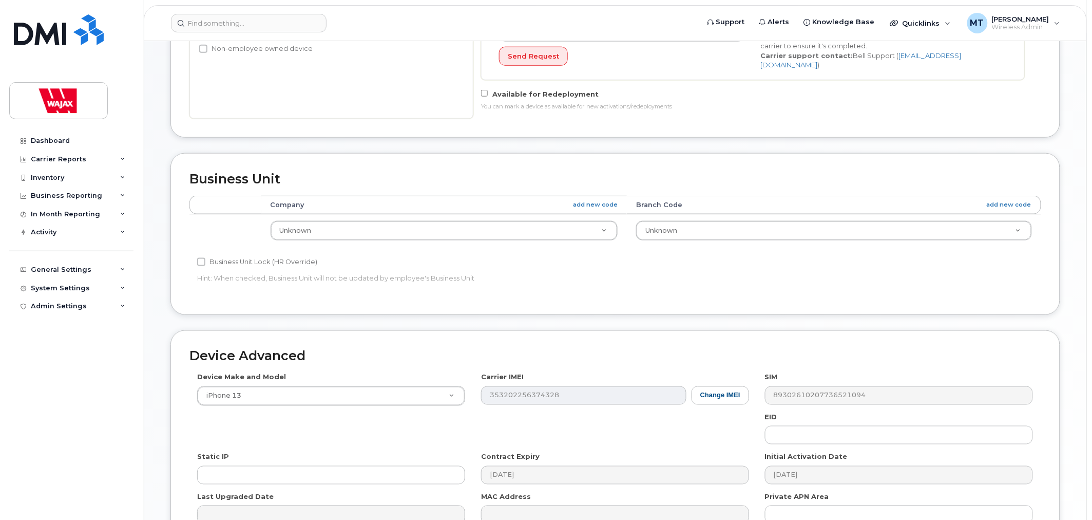
scroll to position [465, 0]
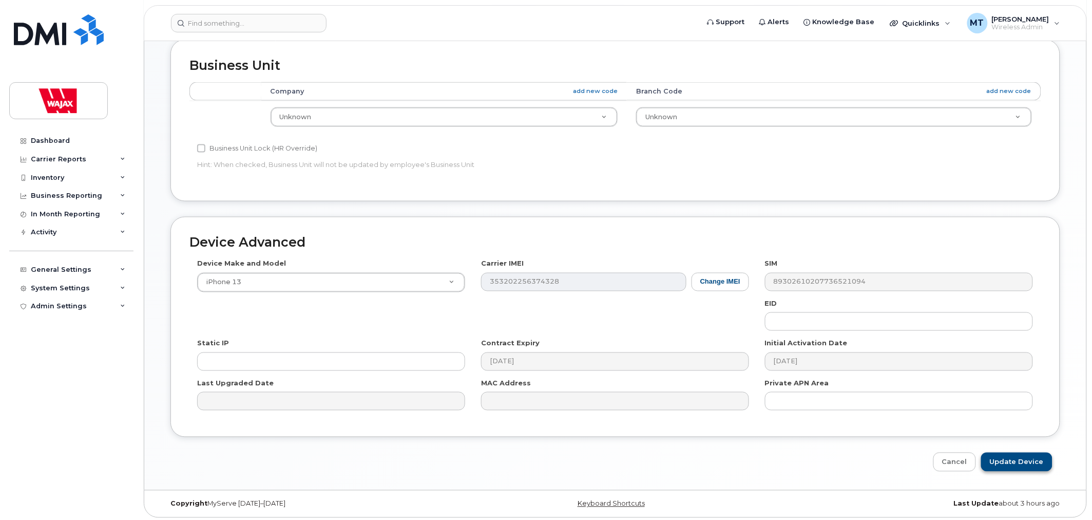
type input "[PERSON_NAME]"
click at [1000, 453] on input "Update Device" at bounding box center [1016, 461] width 71 height 19
type input "Saving..."
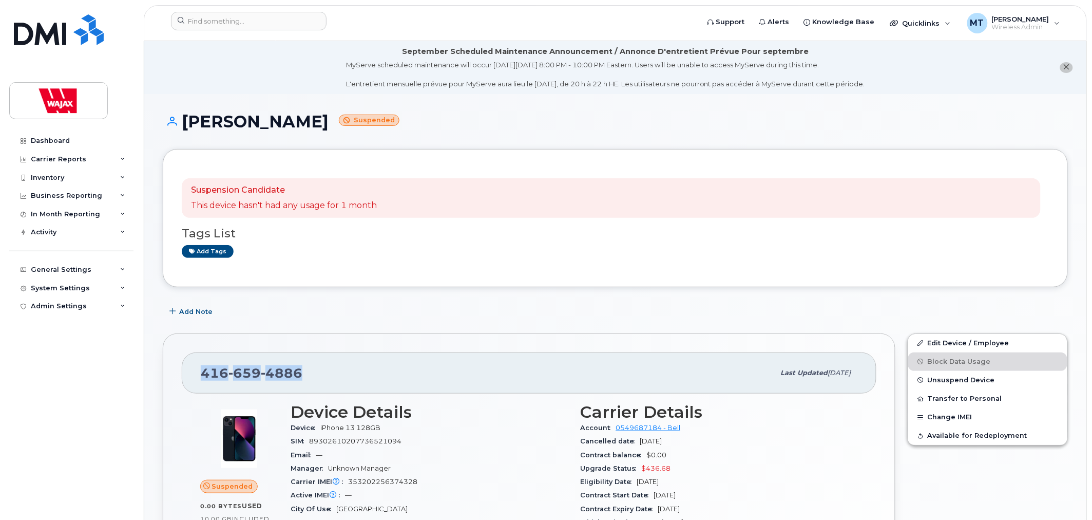
drag, startPoint x: 319, startPoint y: 369, endPoint x: 204, endPoint y: 371, distance: 115.0
click at [204, 371] on div "[PHONE_NUMBER]" at bounding box center [488, 373] width 574 height 22
copy span "[PHONE_NUMBER]"
click at [251, 29] on input at bounding box center [249, 21] width 156 height 18
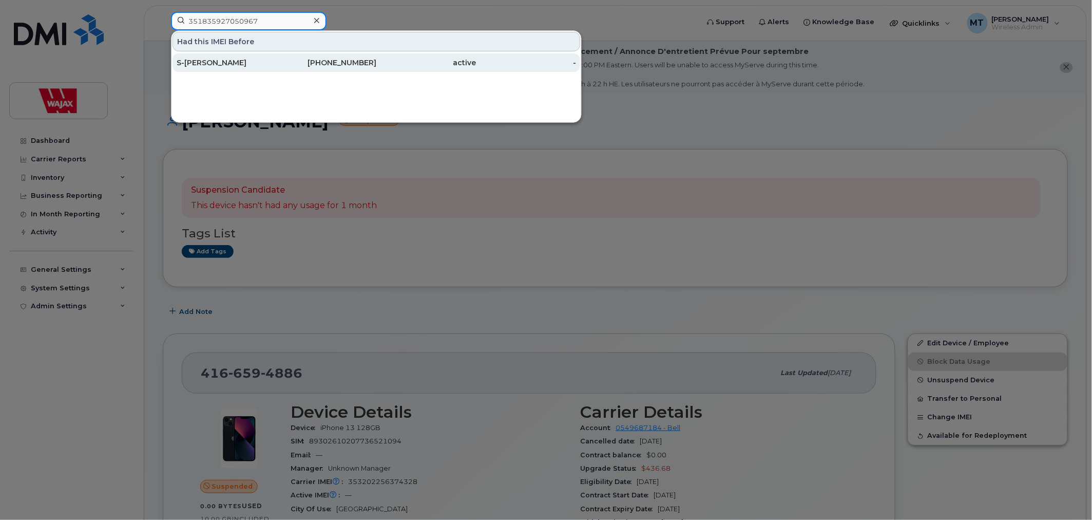
type input "351835927050967"
click at [250, 58] on div "S-[PERSON_NAME]" at bounding box center [227, 63] width 100 height 10
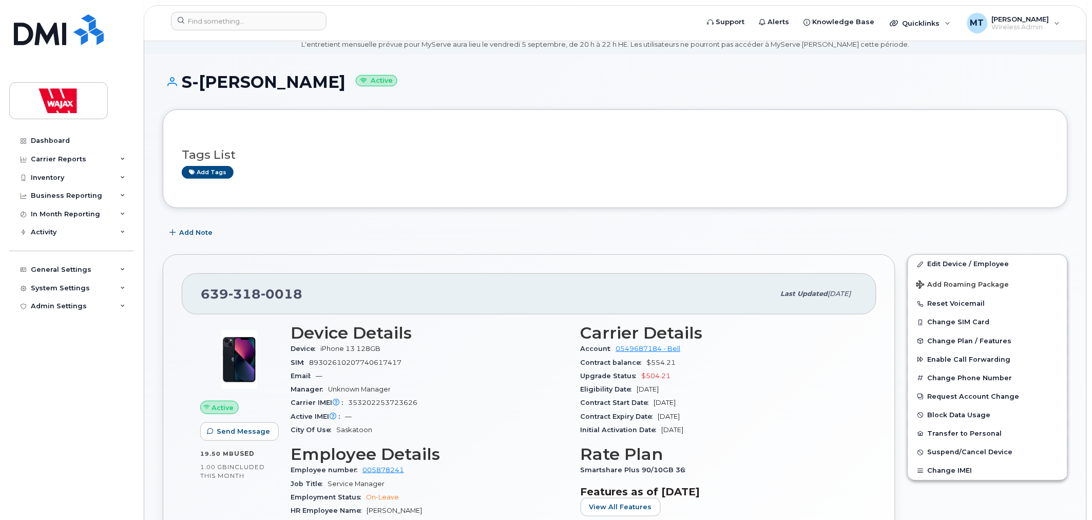
scroll to position [57, 0]
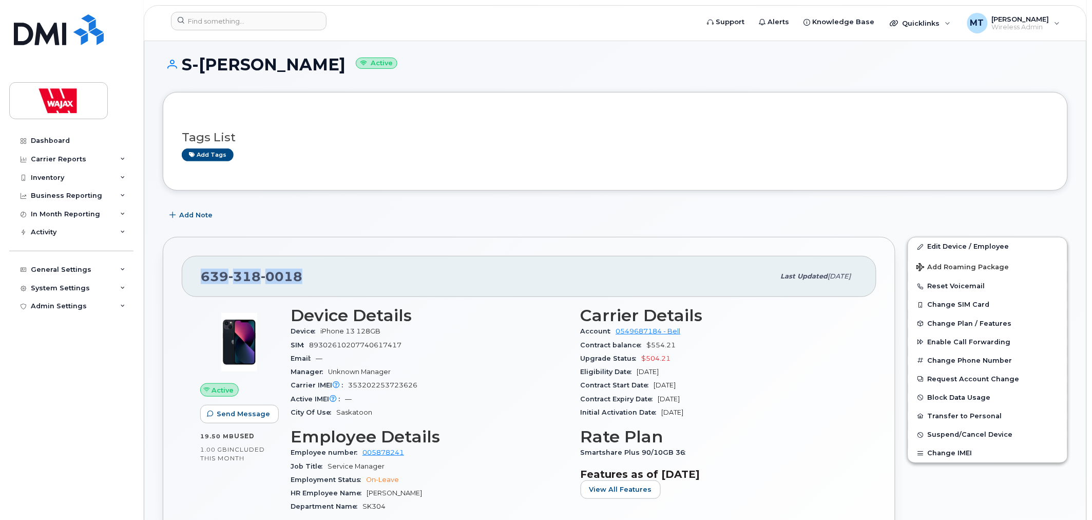
drag, startPoint x: 310, startPoint y: 275, endPoint x: 197, endPoint y: 274, distance: 113.0
click at [197, 274] on div "639 318 0018 Last updated Aug 27, 2025" at bounding box center [529, 276] width 695 height 41
copy span "639 318 0018"
click at [329, 269] on div "639 318 0018" at bounding box center [488, 276] width 574 height 22
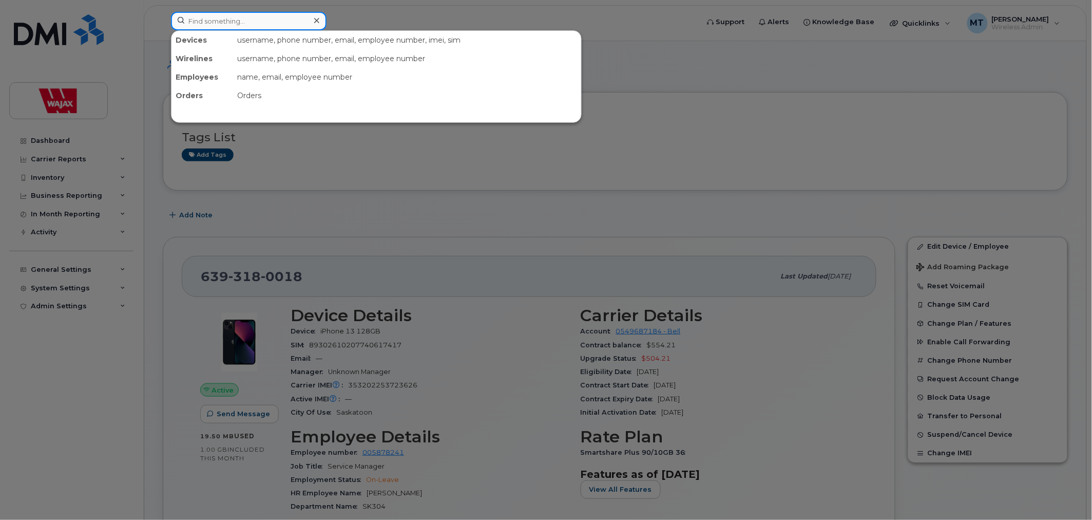
click at [268, 24] on input at bounding box center [249, 21] width 156 height 18
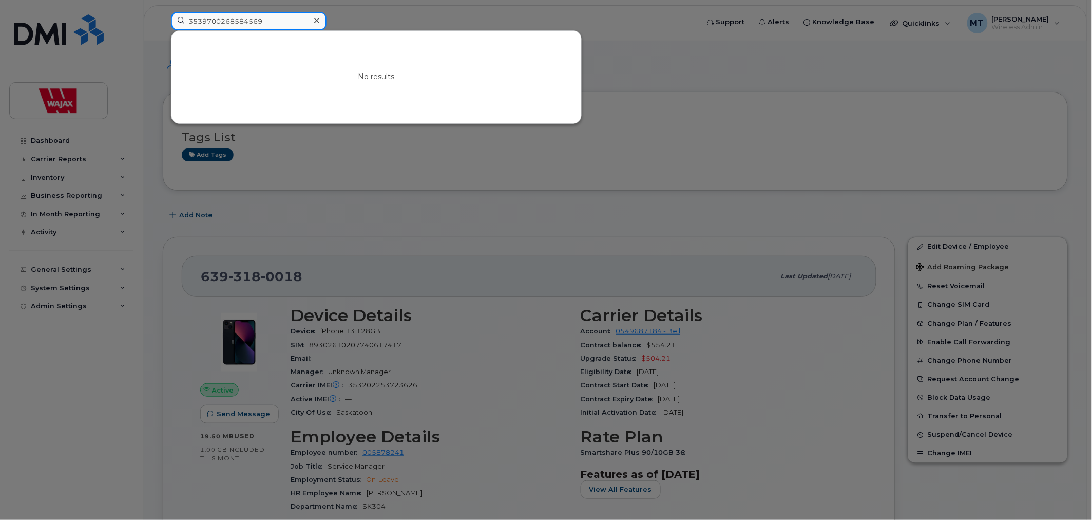
drag, startPoint x: 269, startPoint y: 22, endPoint x: 127, endPoint y: 22, distance: 142.2
click at [163, 22] on div "3539700268584569 No results" at bounding box center [432, 23] width 538 height 23
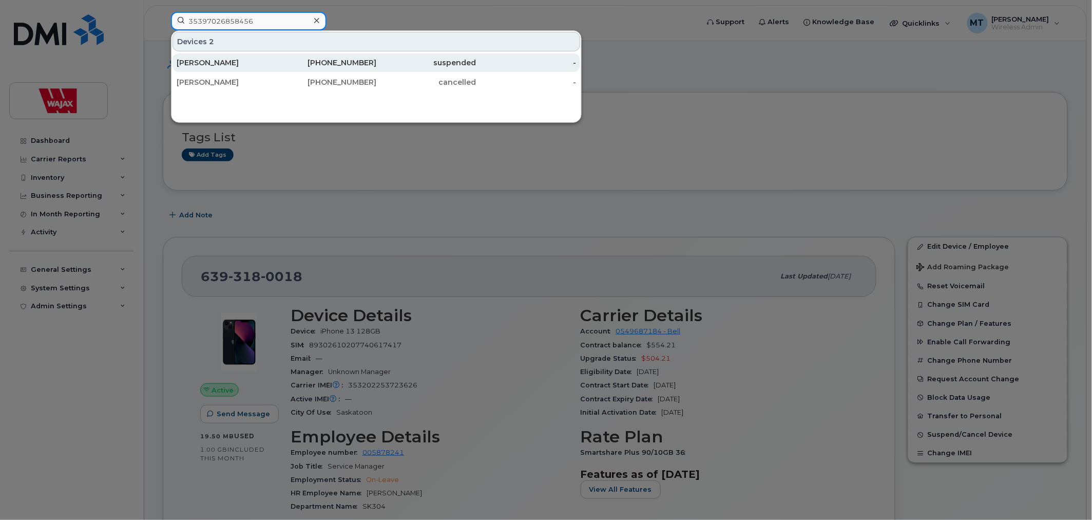
type input "35397026858456"
click at [234, 67] on div "Alex Christie" at bounding box center [227, 63] width 100 height 10
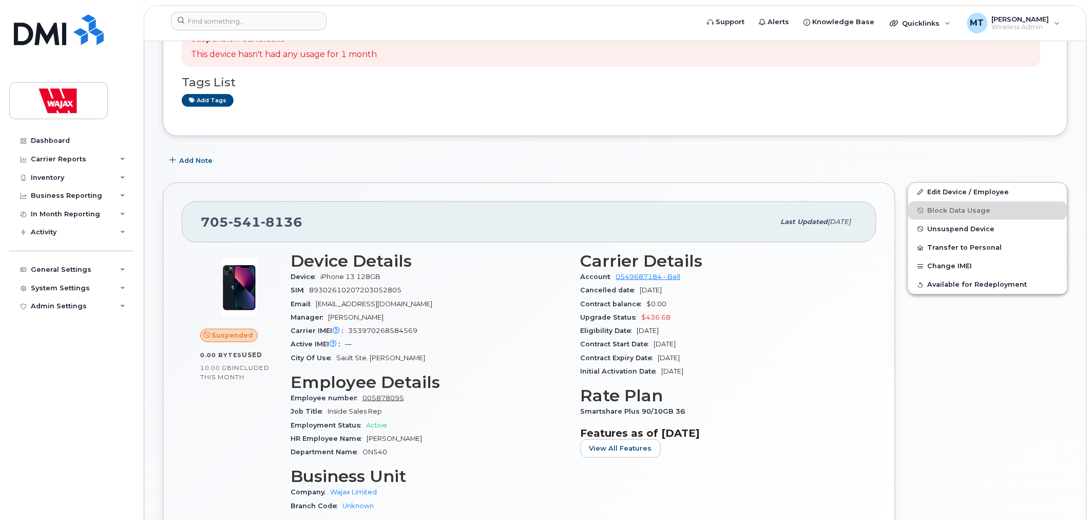
scroll to position [171, 0]
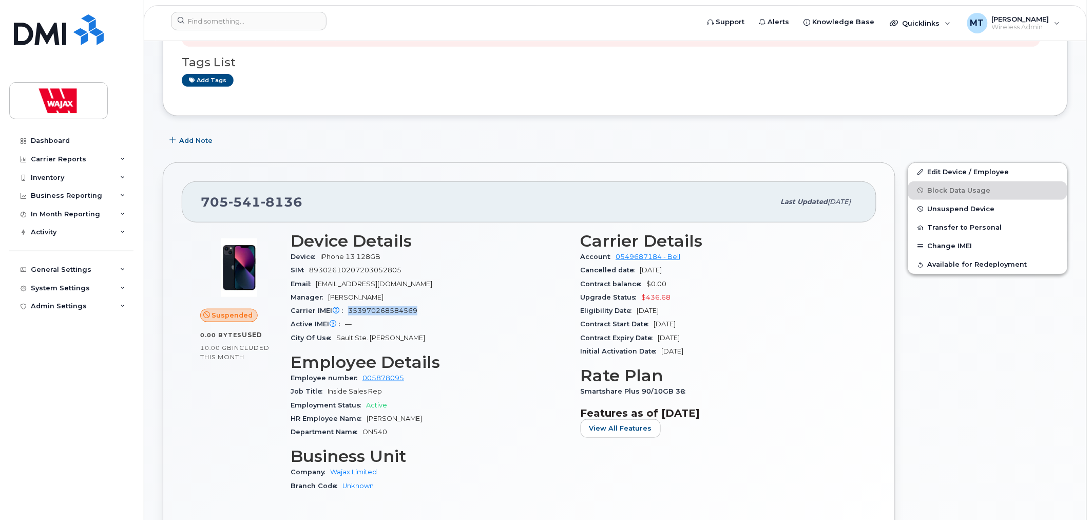
drag, startPoint x: 348, startPoint y: 311, endPoint x: 439, endPoint y: 307, distance: 91.5
click at [439, 307] on div "Carrier IMEI Carrier IMEI is reported during the last billing cycle or change o…" at bounding box center [430, 310] width 278 height 13
click at [422, 217] on div "705 541 8136 Last updated Jun 30, 2025" at bounding box center [529, 201] width 695 height 41
drag, startPoint x: 332, startPoint y: 199, endPoint x: 194, endPoint y: 208, distance: 138.5
click at [194, 208] on div "705 541 8136 Last updated Jun 30, 2025" at bounding box center [529, 201] width 695 height 41
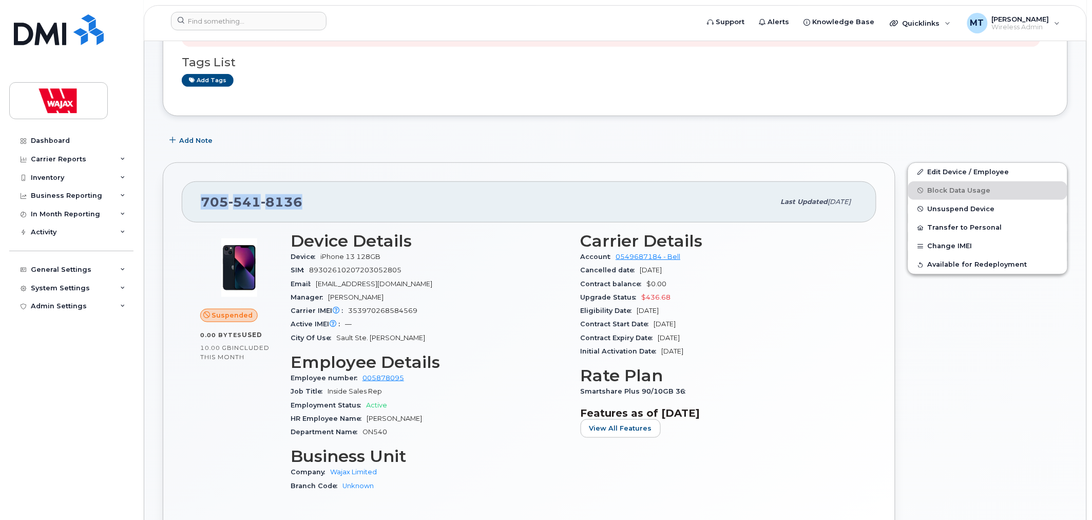
copy span "705 541 8136"
click at [259, 21] on input at bounding box center [249, 21] width 156 height 18
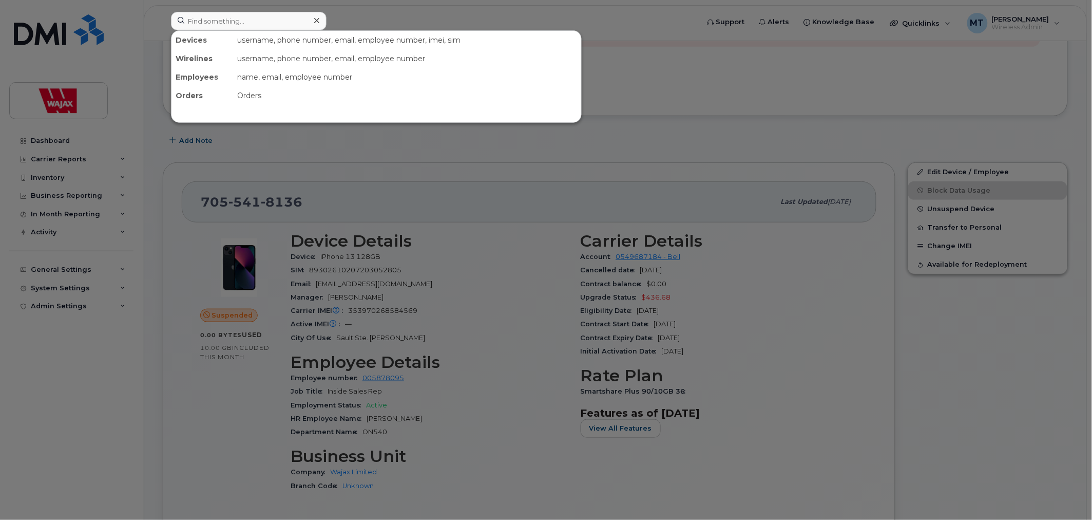
click at [203, 215] on div at bounding box center [546, 260] width 1092 height 520
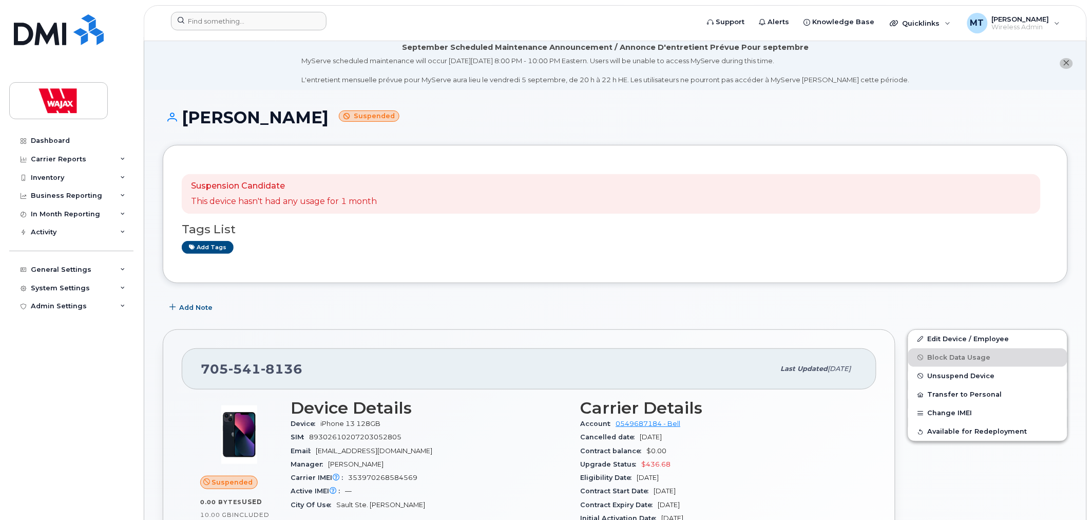
scroll to position [0, 0]
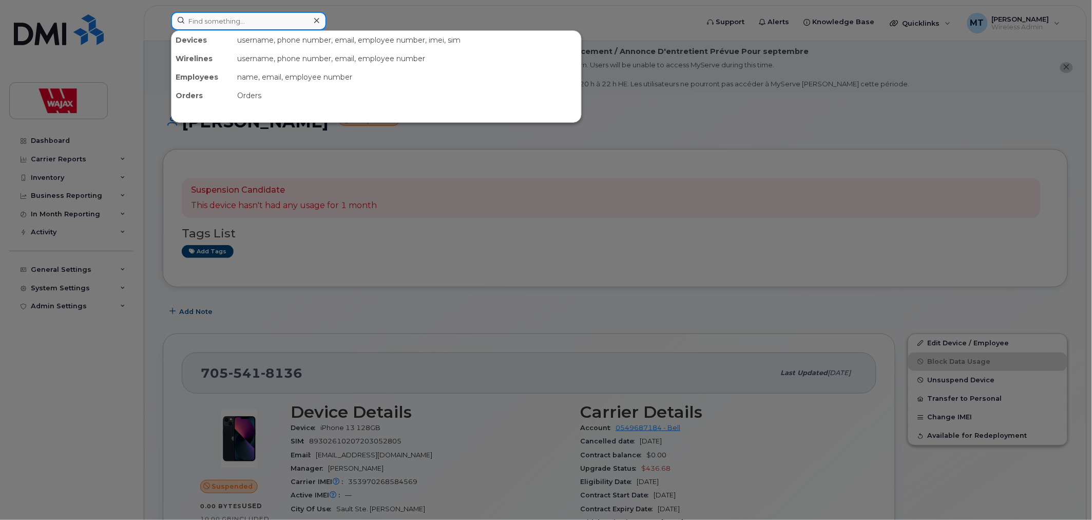
click at [239, 22] on input at bounding box center [249, 21] width 156 height 18
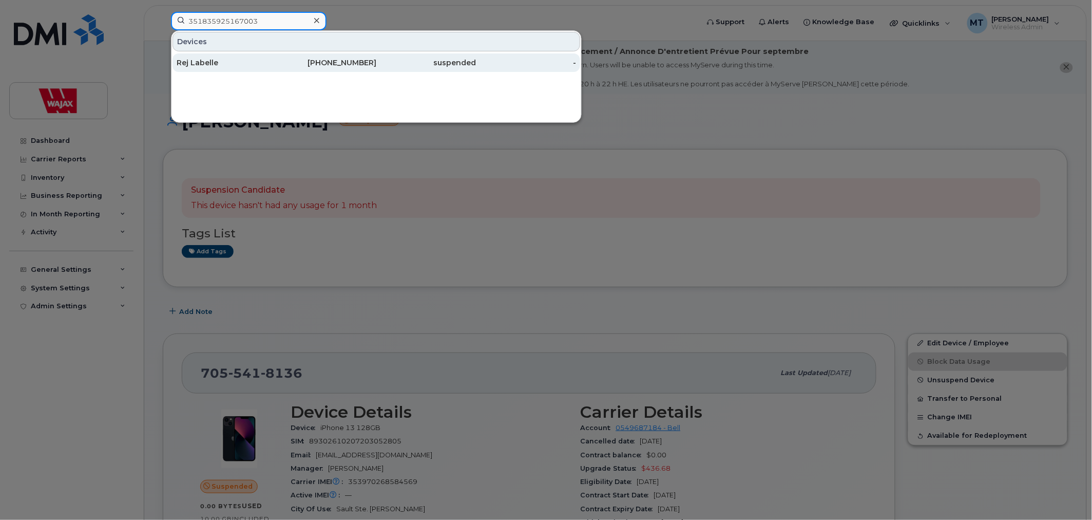
type input "351835925167003"
click at [239, 64] on div "Rej Labelle" at bounding box center [227, 63] width 100 height 10
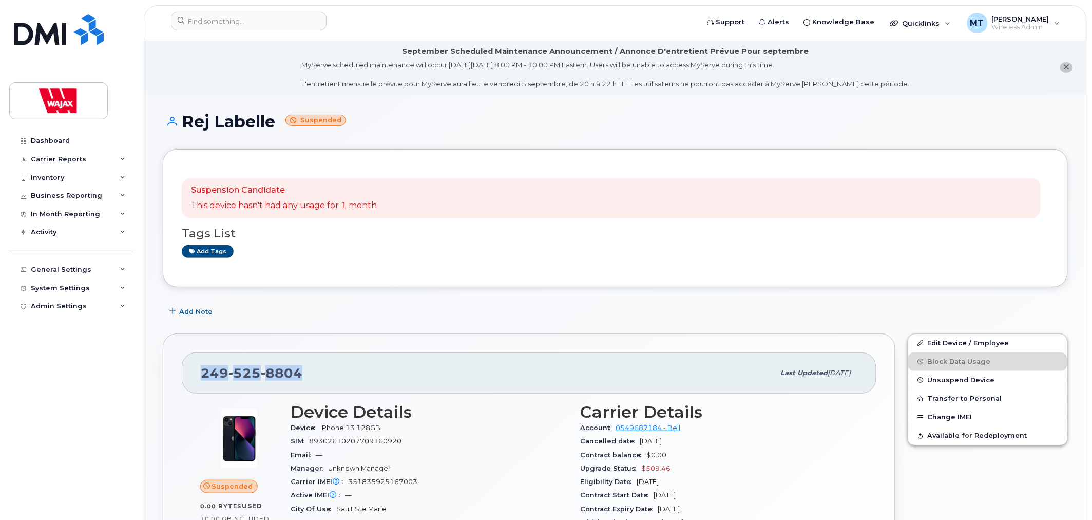
drag, startPoint x: 312, startPoint y: 361, endPoint x: 201, endPoint y: 368, distance: 111.6
click at [201, 368] on div "[PHONE_NUMBER]" at bounding box center [488, 373] width 574 height 22
copy span "[PHONE_NUMBER]"
